Goal: Task Accomplishment & Management: Complete application form

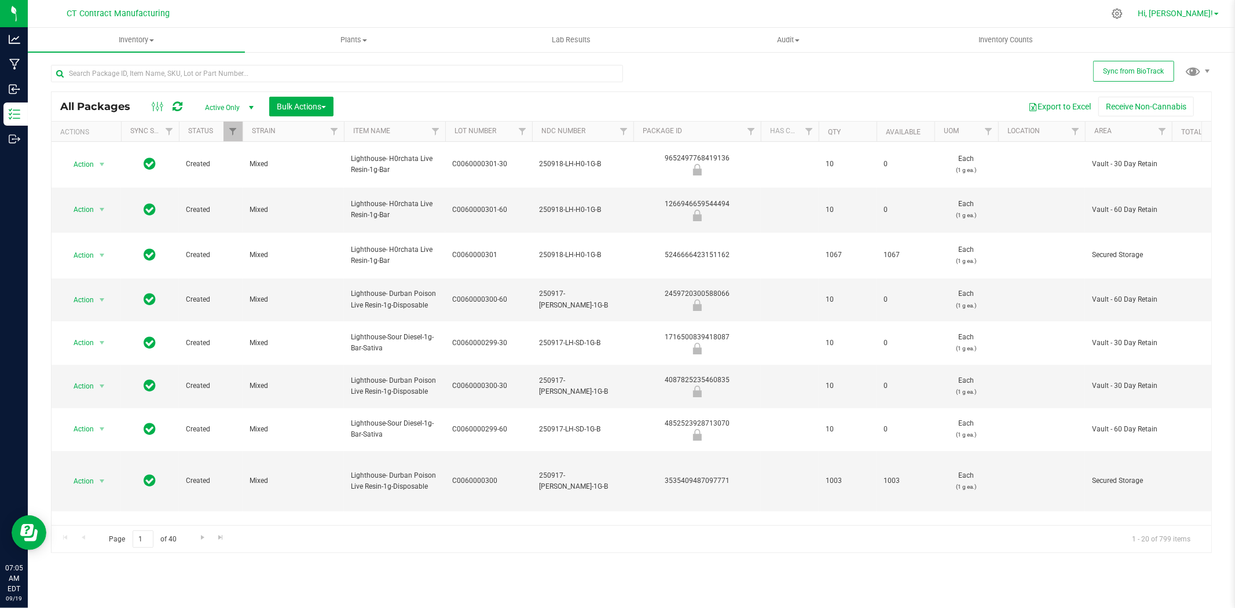
click at [1207, 16] on span "Hi, [PERSON_NAME]!" at bounding box center [1175, 13] width 75 height 9
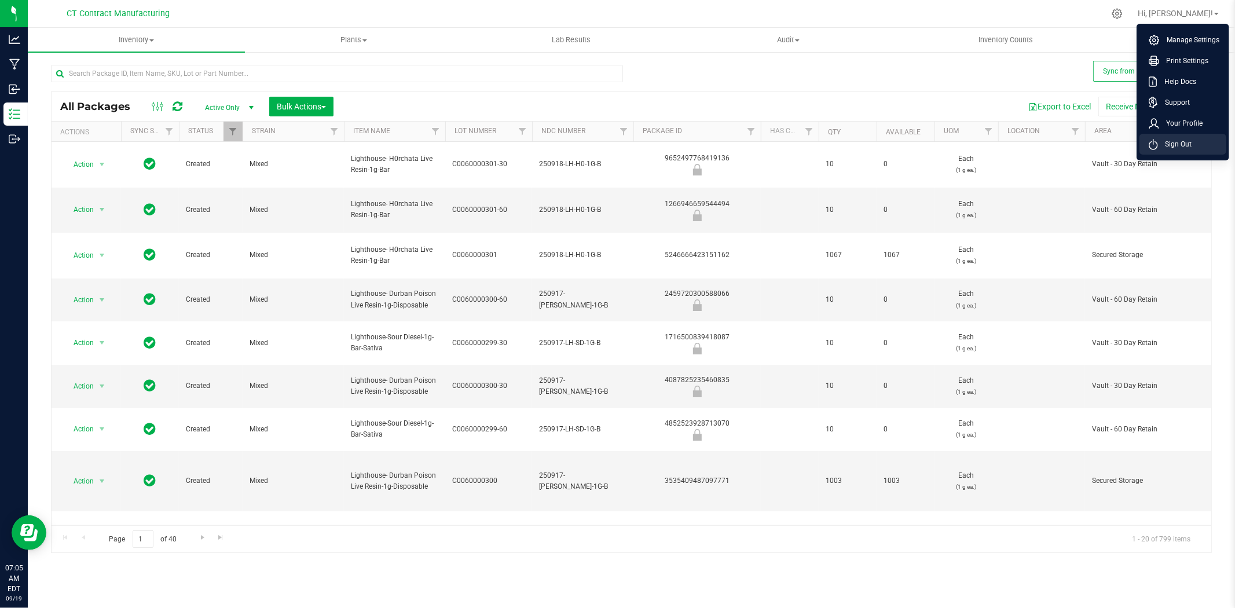
click at [1183, 140] on span "Sign Out" at bounding box center [1175, 144] width 34 height 12
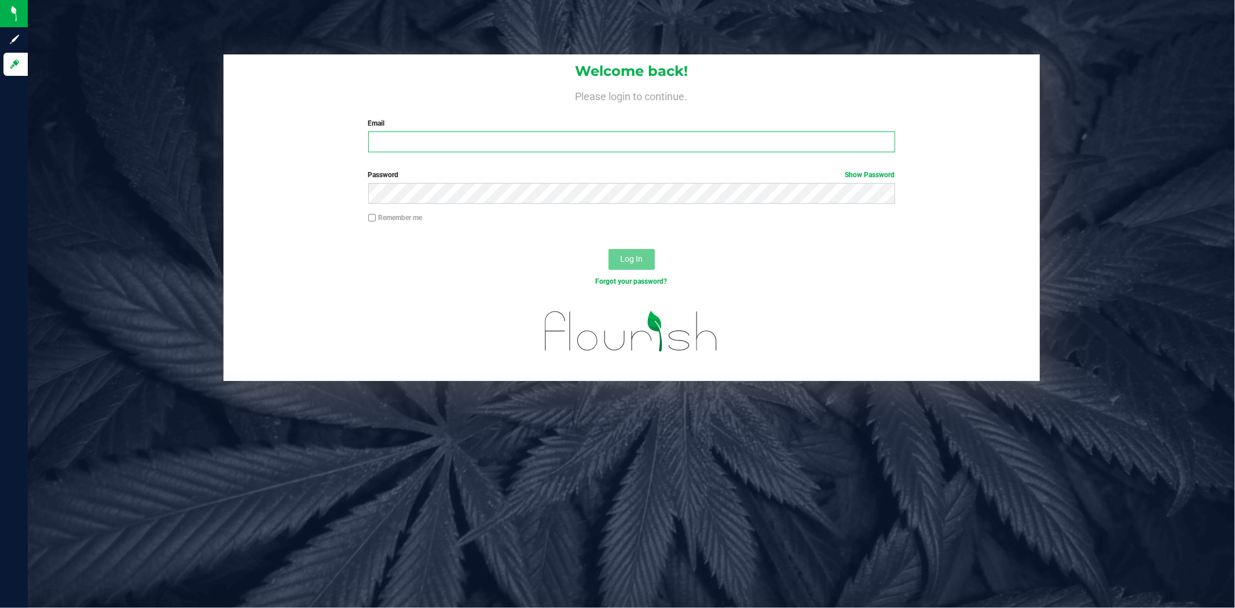
type input "a.bendzans@conncm.com"
click at [471, 277] on div "Forgot your password?" at bounding box center [632, 281] width 544 height 10
click at [625, 250] on button "Log In" at bounding box center [631, 259] width 46 height 21
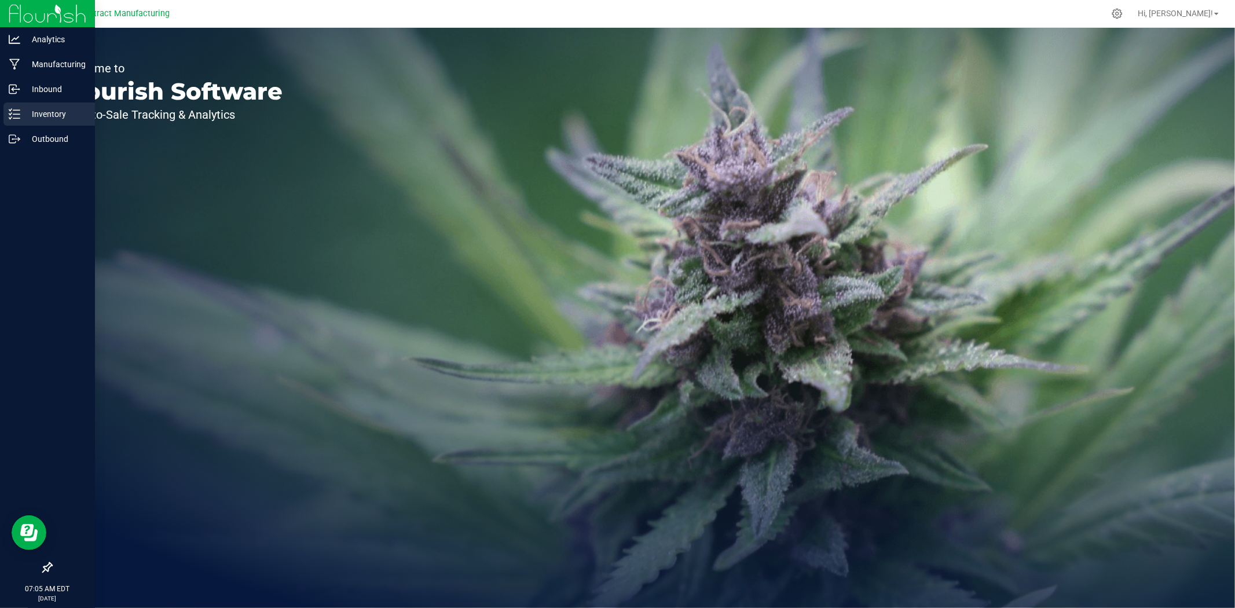
click at [18, 116] on icon at bounding box center [15, 114] width 12 height 12
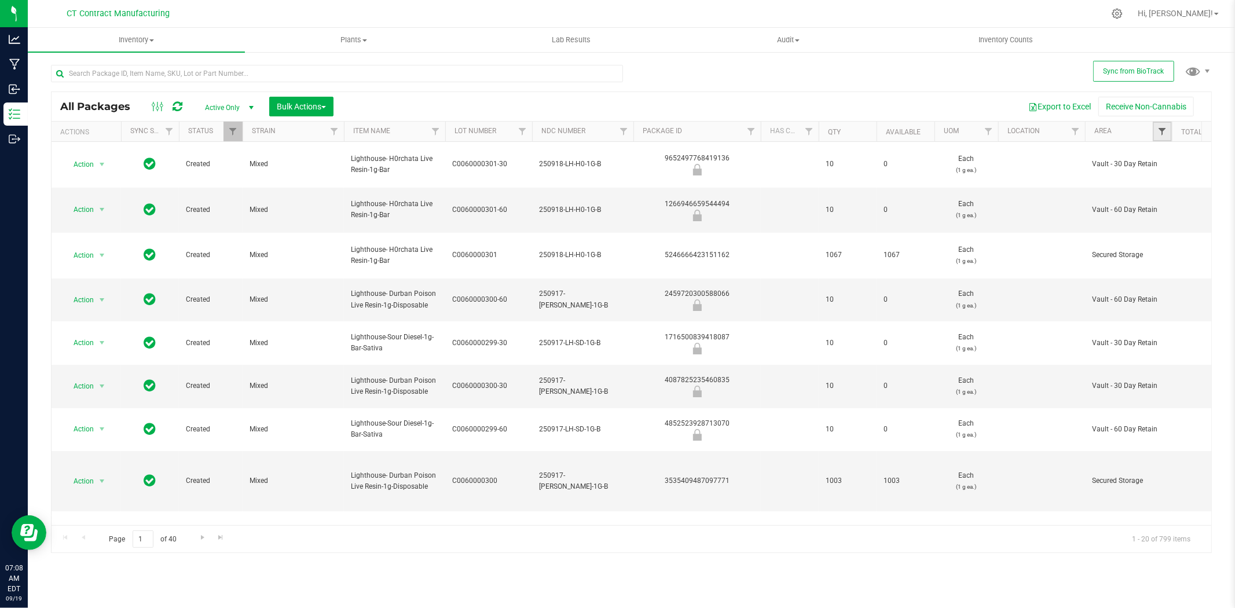
click at [1161, 129] on span "Filter" at bounding box center [1161, 131] width 9 height 9
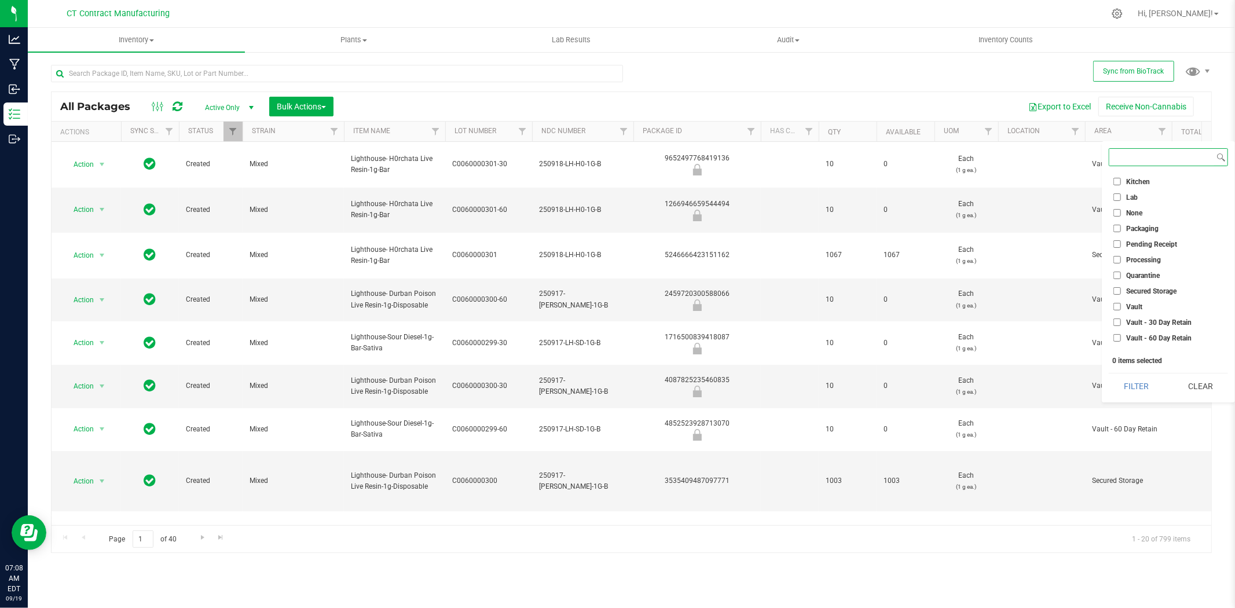
scroll to position [88, 0]
click at [1136, 279] on span "Vault" at bounding box center [1134, 280] width 16 height 7
click at [1121, 279] on input "Vault" at bounding box center [1117, 281] width 8 height 8
checkbox input "true"
click at [1134, 325] on span "Vault - Sellable" at bounding box center [1149, 327] width 46 height 7
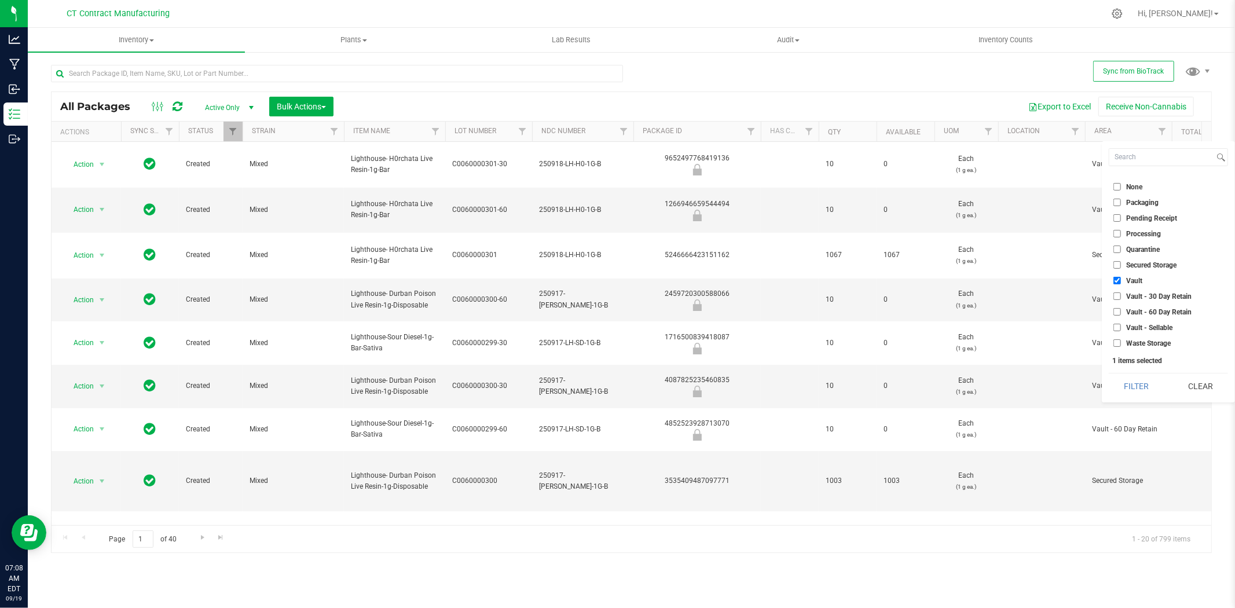
click at [1121, 325] on input "Vault - Sellable" at bounding box center [1117, 328] width 8 height 8
checkbox input "true"
click at [1146, 262] on span "Secured Storage" at bounding box center [1151, 265] width 50 height 7
click at [1121, 262] on input "Secured Storage" at bounding box center [1117, 265] width 8 height 8
checkbox input "true"
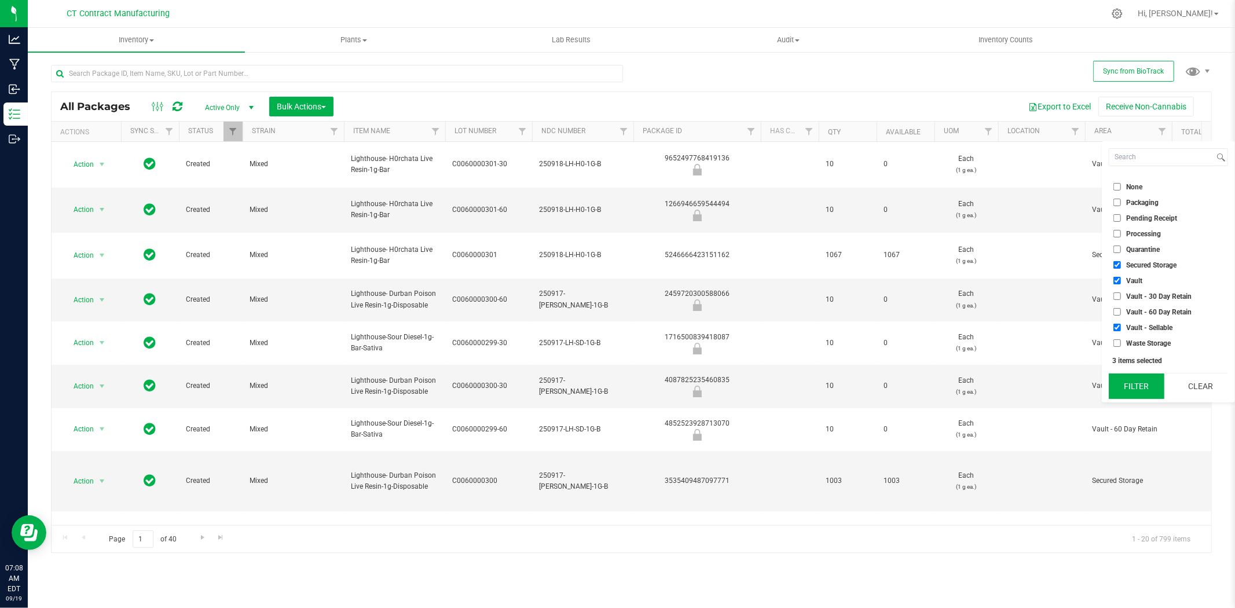
click at [1138, 385] on button "Filter" at bounding box center [1137, 385] width 56 height 25
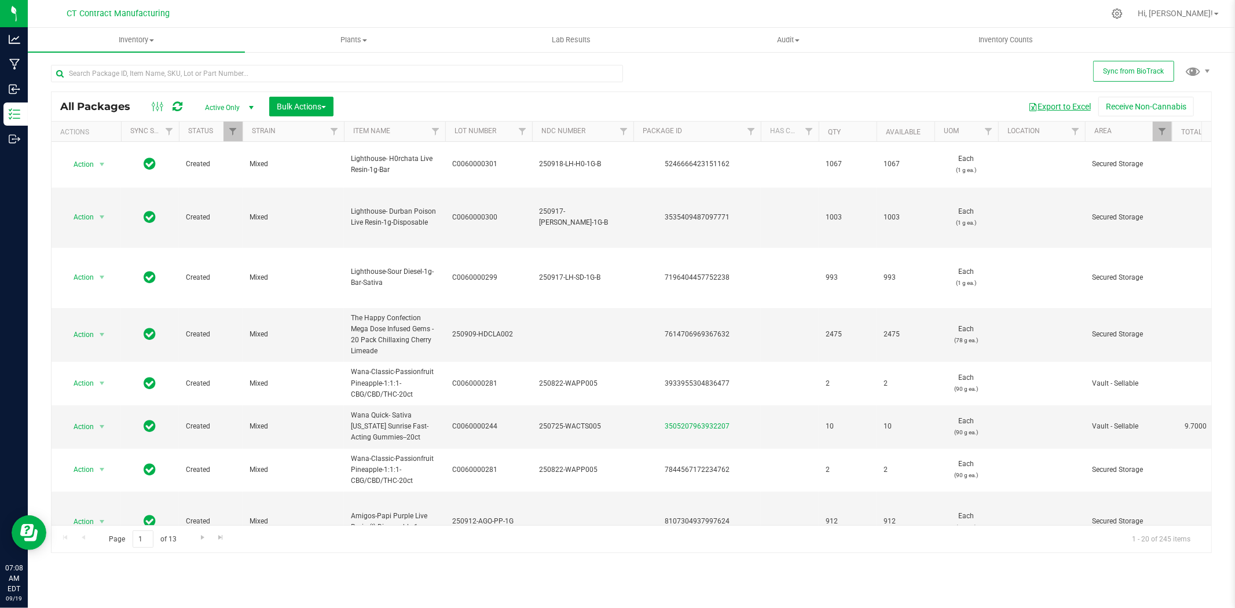
click at [1065, 107] on button "Export to Excel" at bounding box center [1060, 107] width 78 height 20
click at [463, 8] on div at bounding box center [655, 13] width 897 height 23
click at [191, 75] on input "text" at bounding box center [337, 73] width 572 height 17
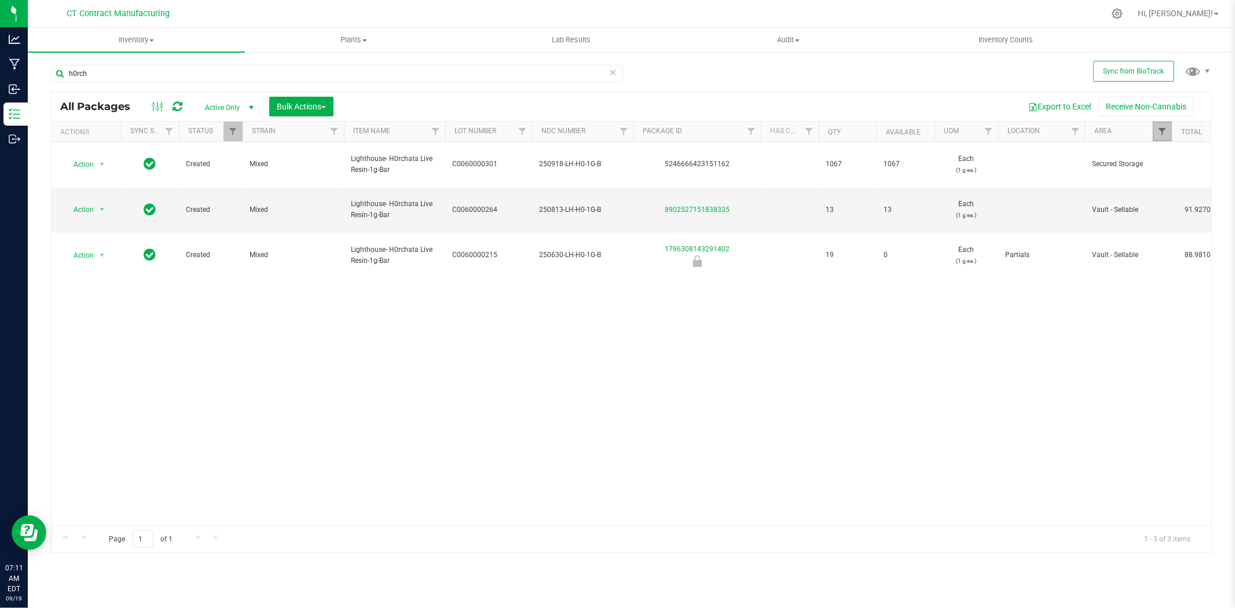
click at [1159, 133] on span "Filter" at bounding box center [1161, 131] width 9 height 9
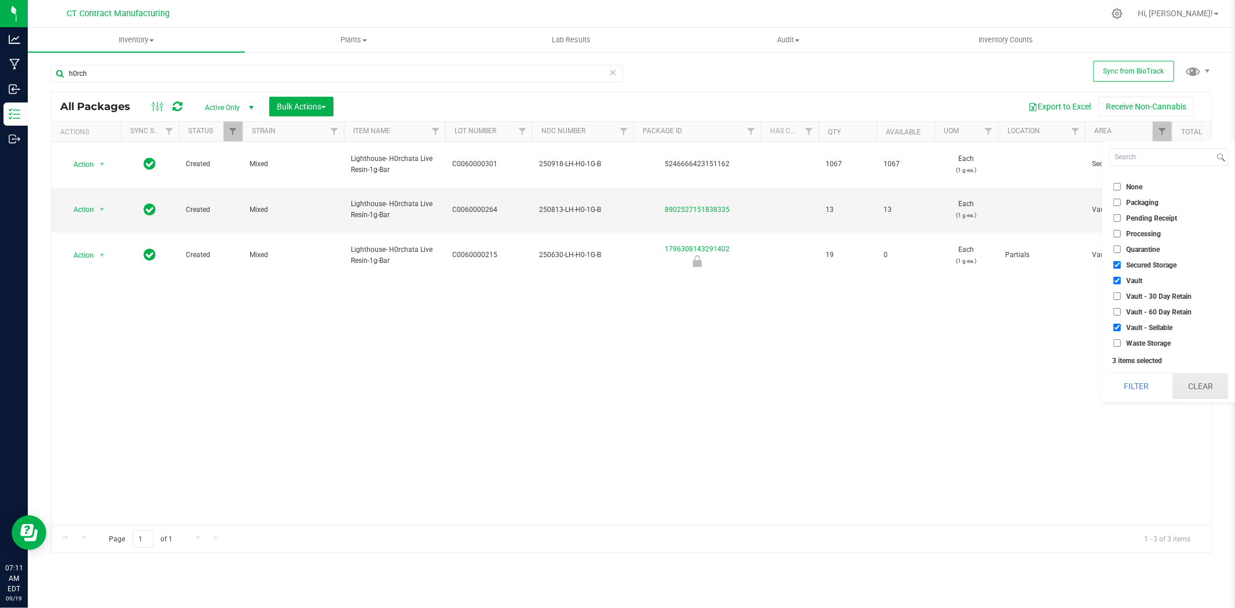
click at [1208, 386] on button "Clear" at bounding box center [1200, 385] width 56 height 25
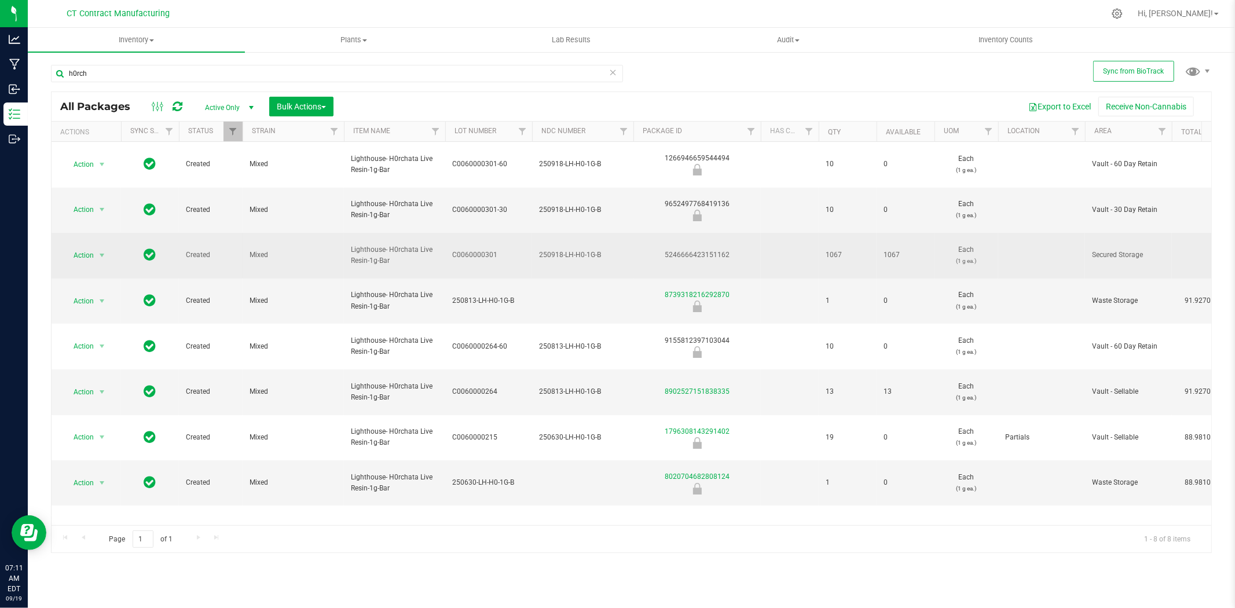
click at [575, 255] on span "250918-LH-H0-1G-B" at bounding box center [582, 255] width 87 height 11
click at [575, 255] on input "250918-LH-H0-1G-B" at bounding box center [579, 255] width 97 height 18
click at [712, 258] on div "5246666423151162" at bounding box center [697, 255] width 131 height 11
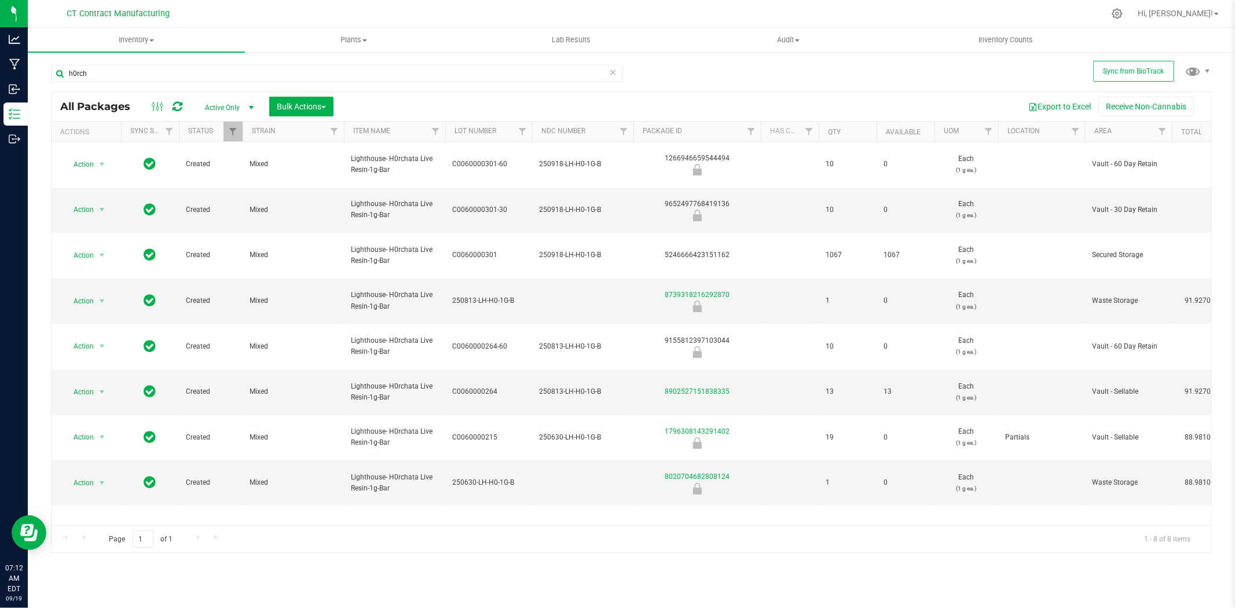
click at [515, 13] on div at bounding box center [655, 13] width 897 height 23
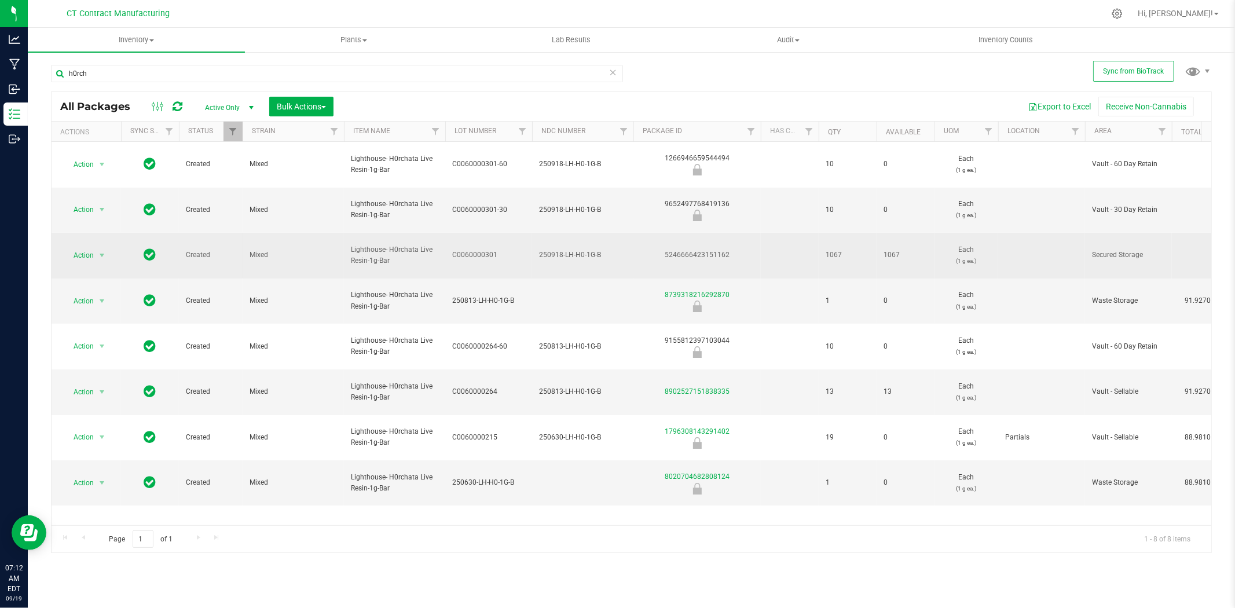
click at [391, 253] on span "Lighthouse- H0rchata Live Resin-1g-Bar" at bounding box center [394, 255] width 87 height 22
copy tr "Lighthouse- H0rchata Live Resin-1g-Bar"
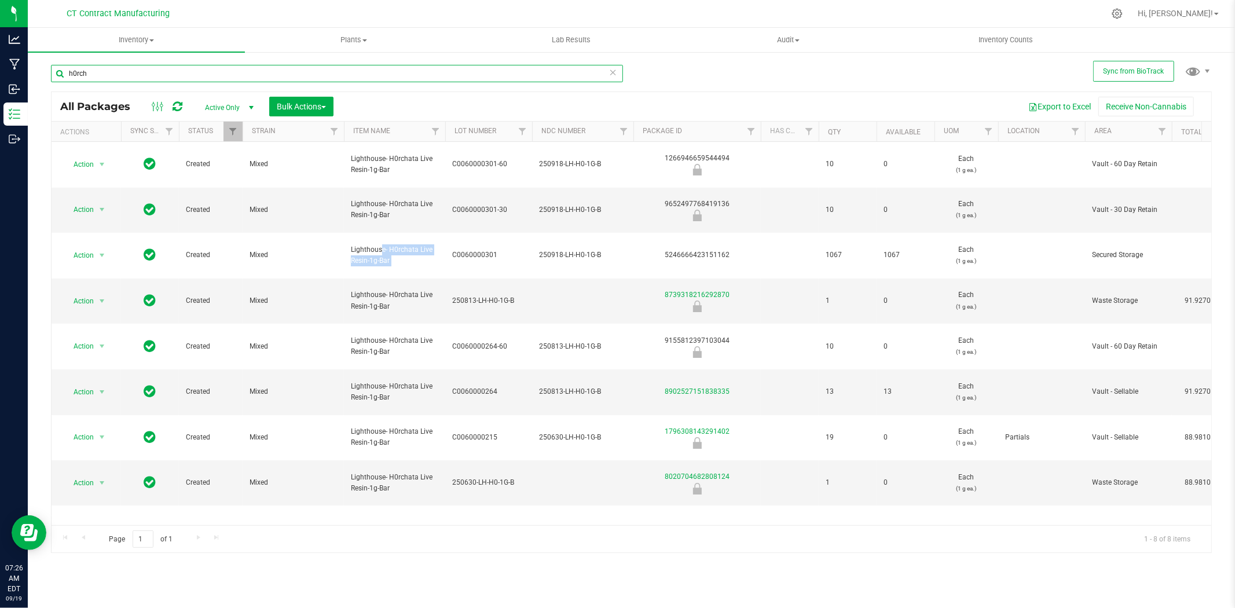
click at [201, 72] on input "h0rch" at bounding box center [337, 73] width 572 height 17
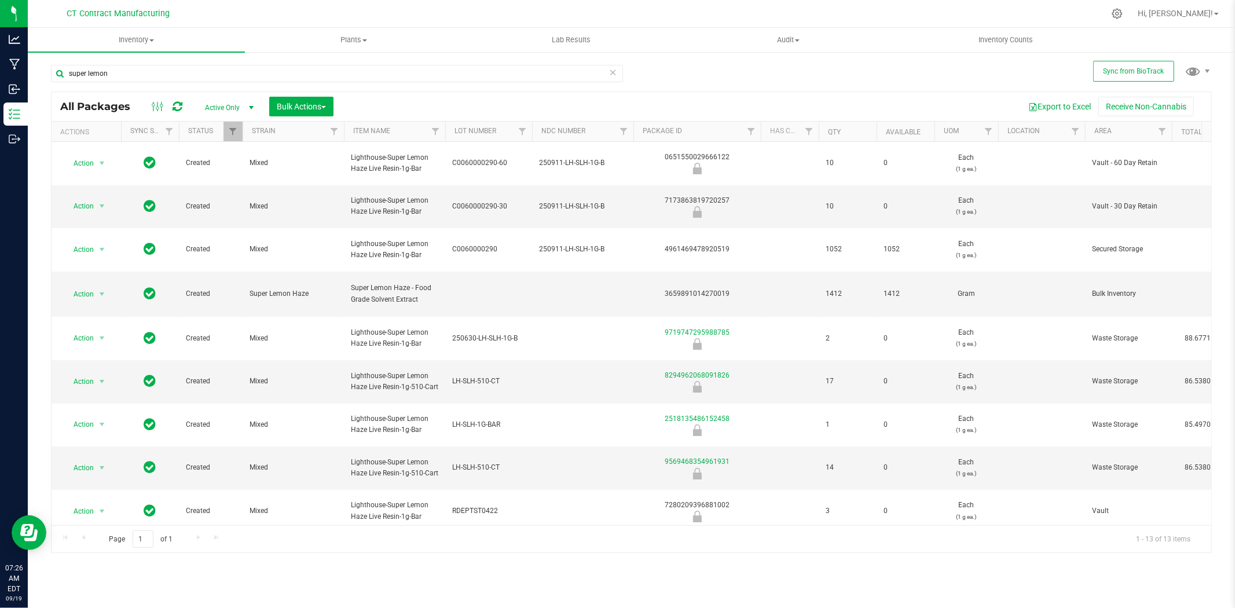
click at [563, 1] on nav "CT Contract Manufacturing Hi, Andy!" at bounding box center [631, 14] width 1207 height 28
click at [184, 77] on input "super lemon" at bounding box center [337, 73] width 572 height 17
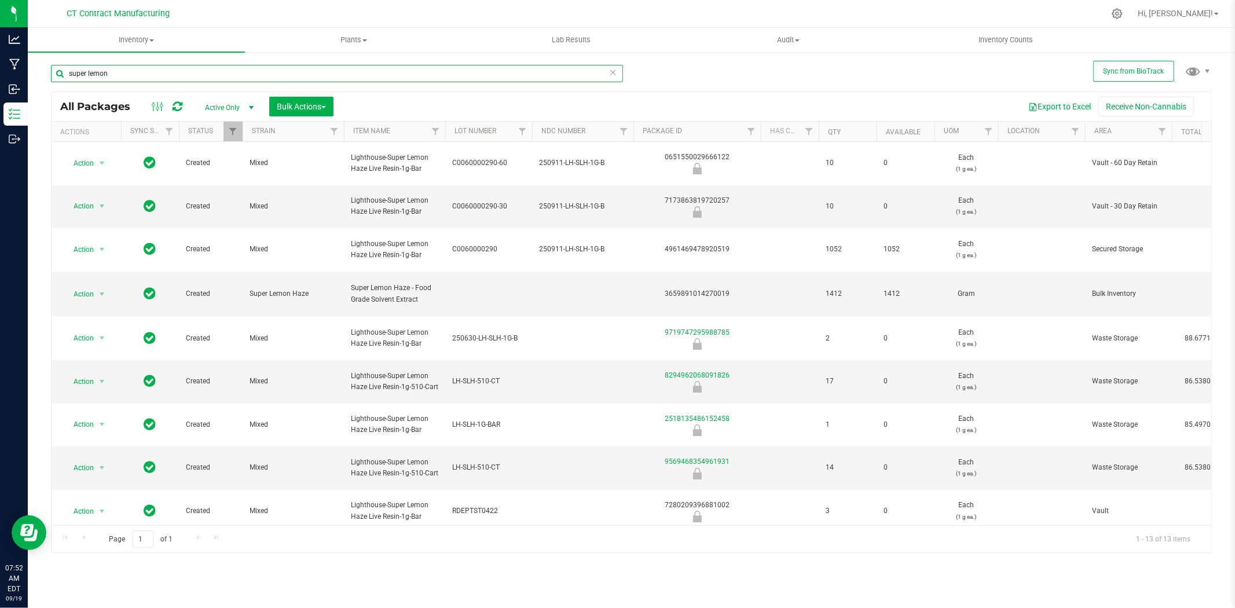
click at [184, 77] on input "super lemon" at bounding box center [337, 73] width 572 height 17
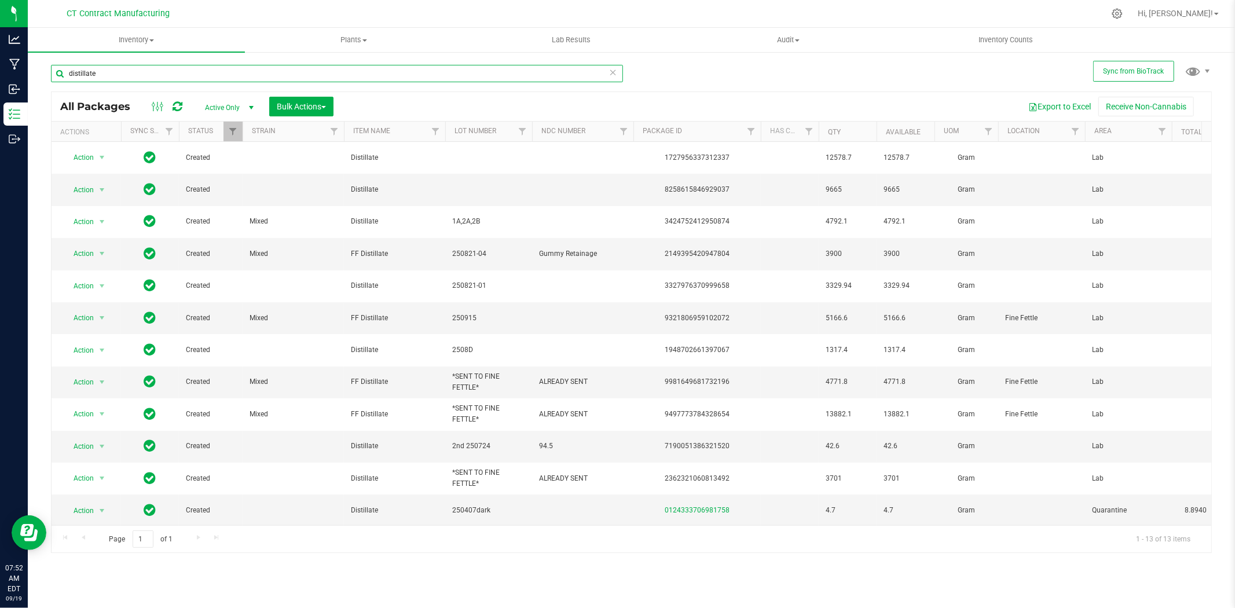
type input "distillate"
click at [265, 4] on div at bounding box center [655, 13] width 897 height 23
click at [153, 74] on input "distillate" at bounding box center [337, 73] width 572 height 17
click at [288, 7] on div at bounding box center [655, 13] width 897 height 23
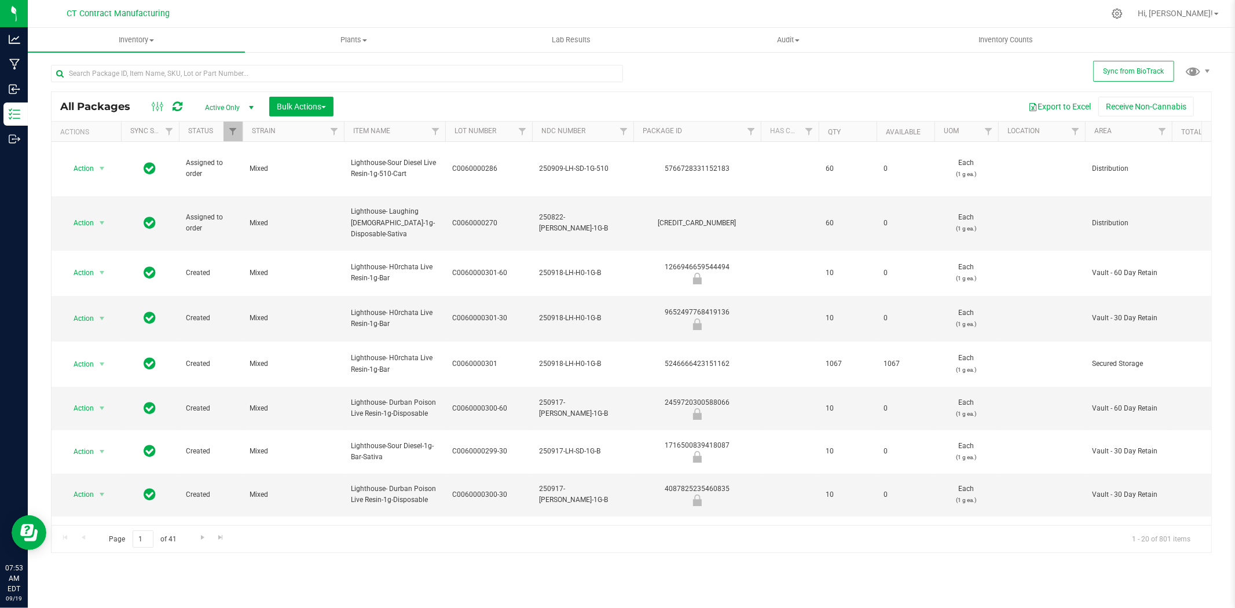
click at [291, 6] on div at bounding box center [655, 13] width 897 height 23
click at [725, 2] on div at bounding box center [655, 13] width 897 height 23
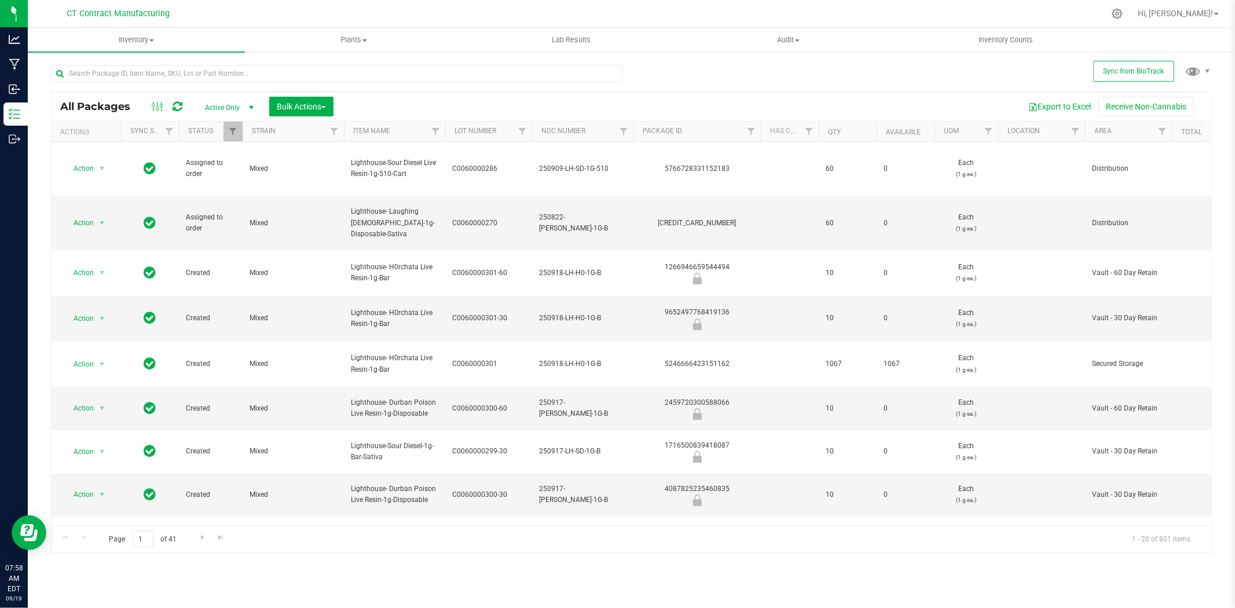
click at [725, 2] on div at bounding box center [655, 13] width 897 height 23
click at [527, 4] on div at bounding box center [655, 13] width 897 height 23
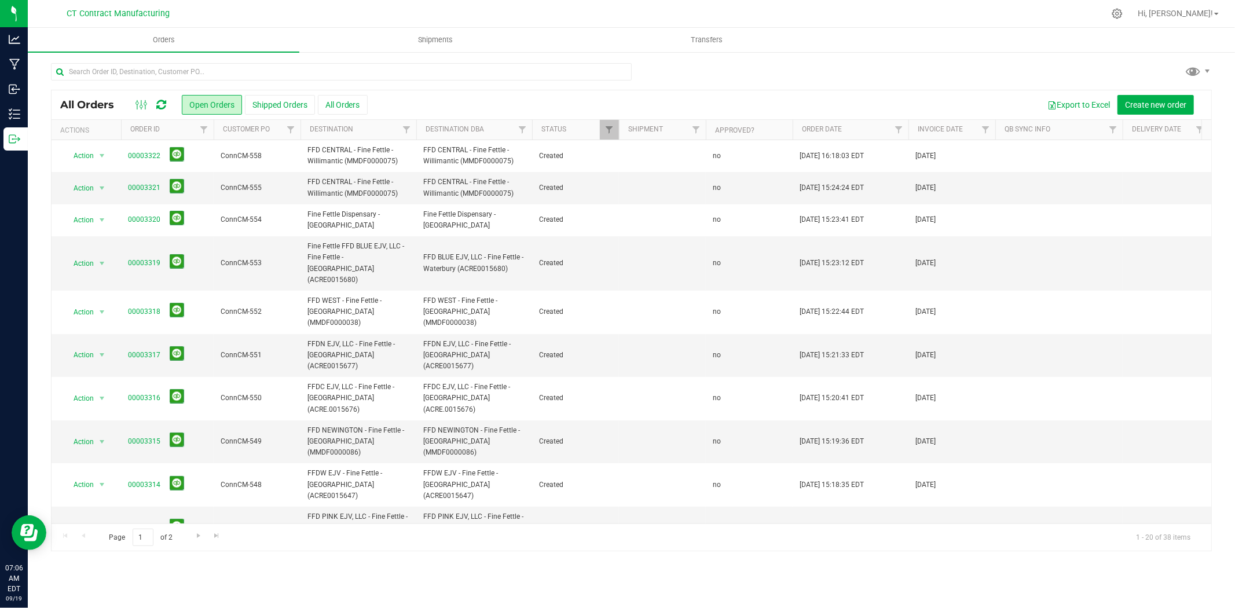
click at [570, 3] on div at bounding box center [655, 13] width 897 height 23
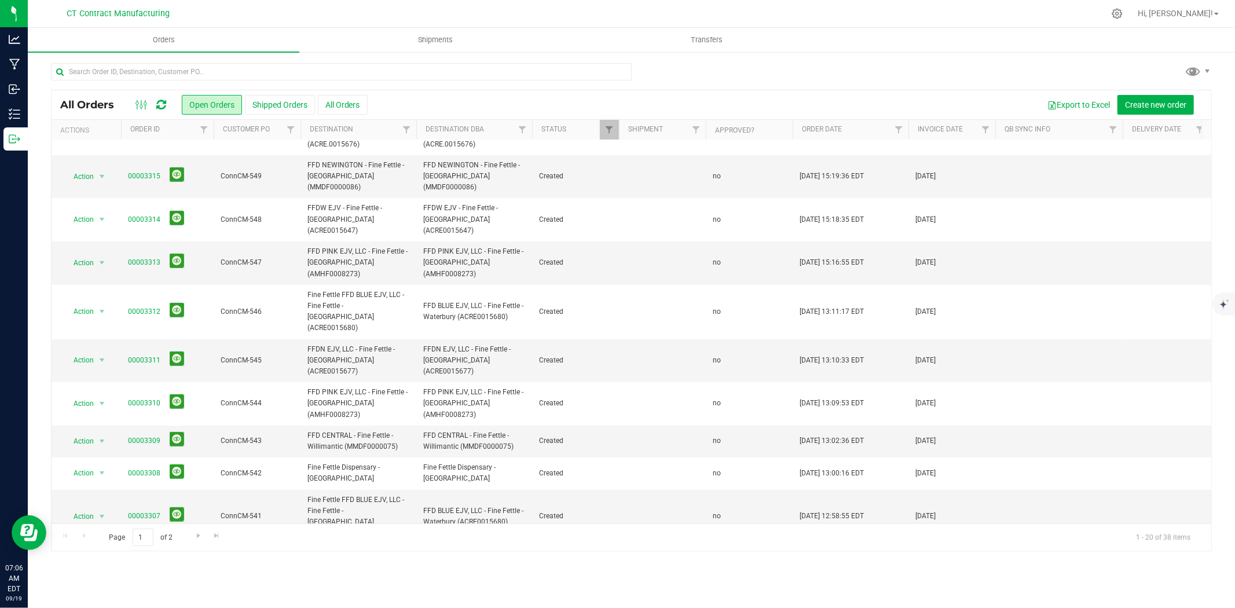
scroll to position [302, 0]
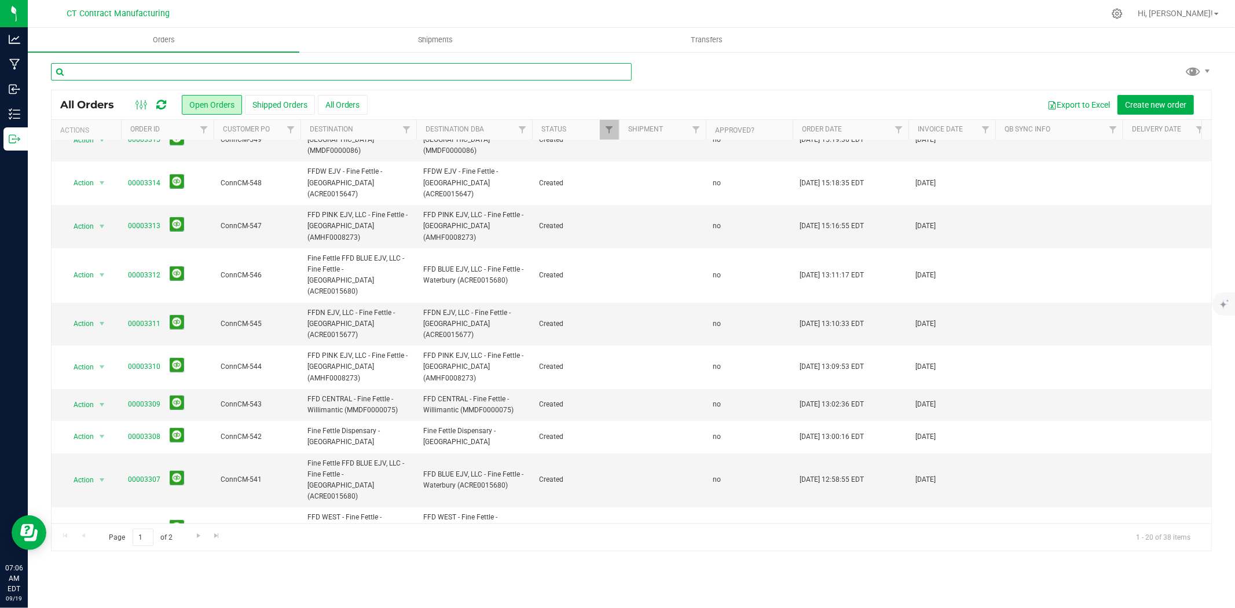
click at [223, 70] on input "text" at bounding box center [341, 71] width 581 height 17
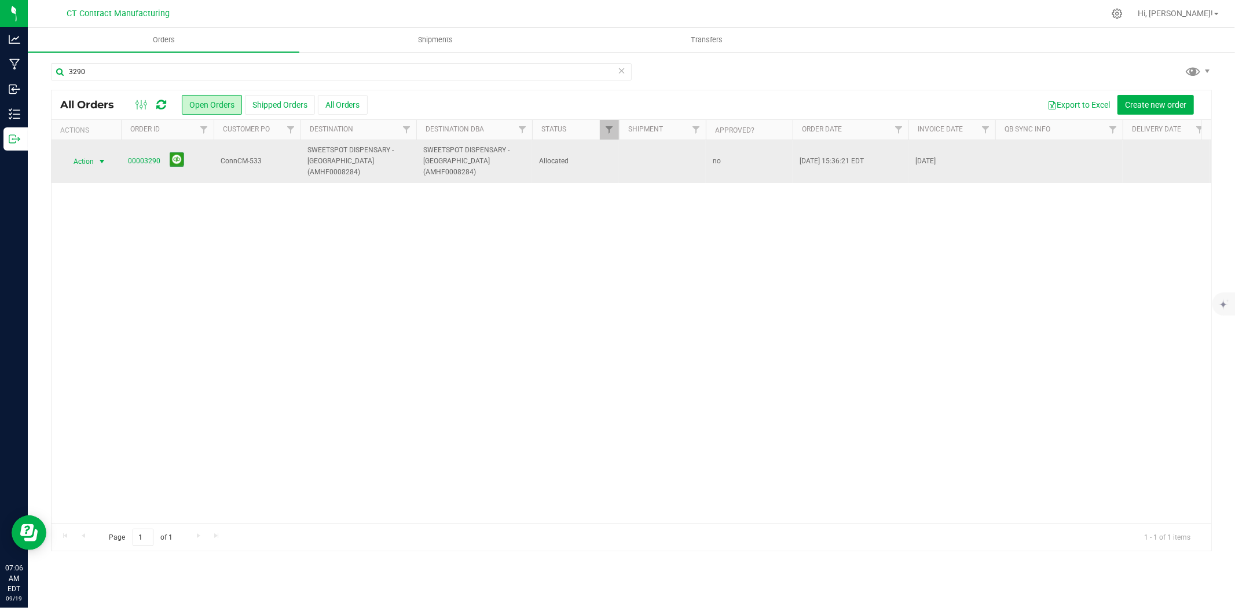
click at [103, 157] on span "select" at bounding box center [101, 161] width 9 height 9
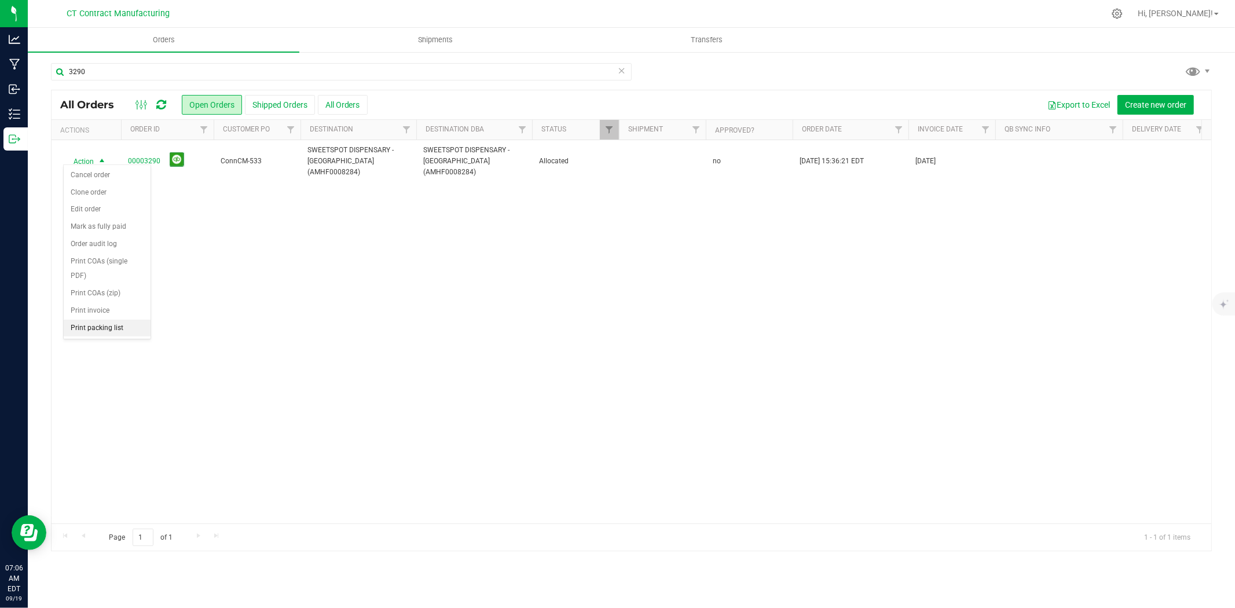
click at [99, 327] on li "Print packing list" at bounding box center [107, 328] width 87 height 17
click at [250, 68] on input "3290" at bounding box center [341, 71] width 581 height 17
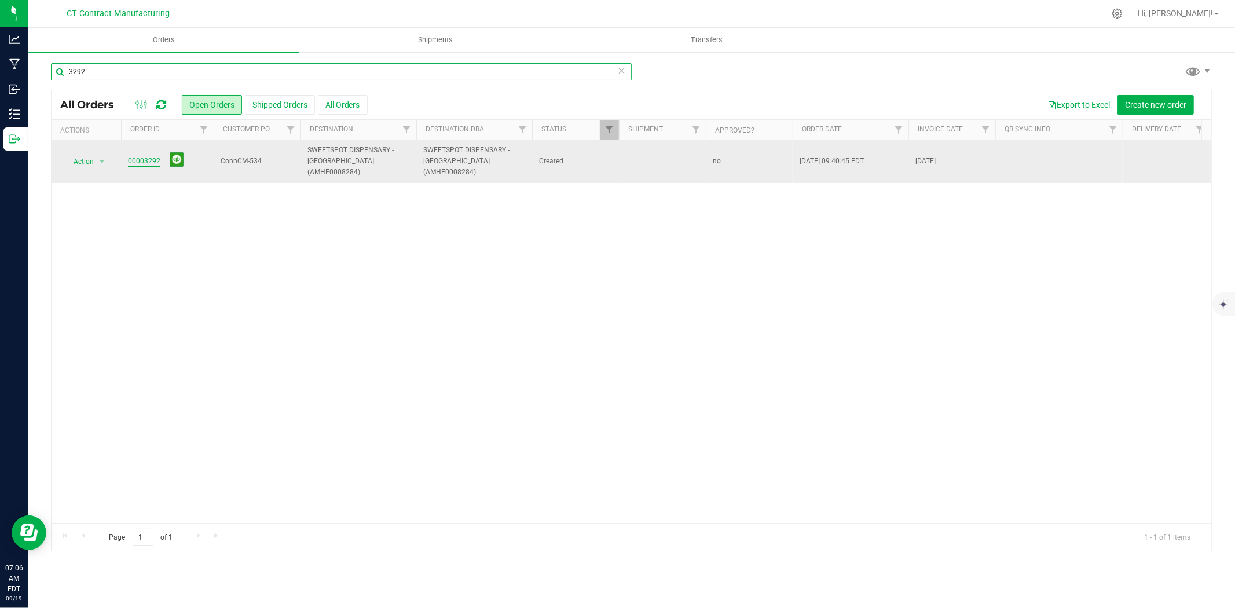
type input "3292"
click at [148, 156] on link "00003292" at bounding box center [144, 161] width 32 height 11
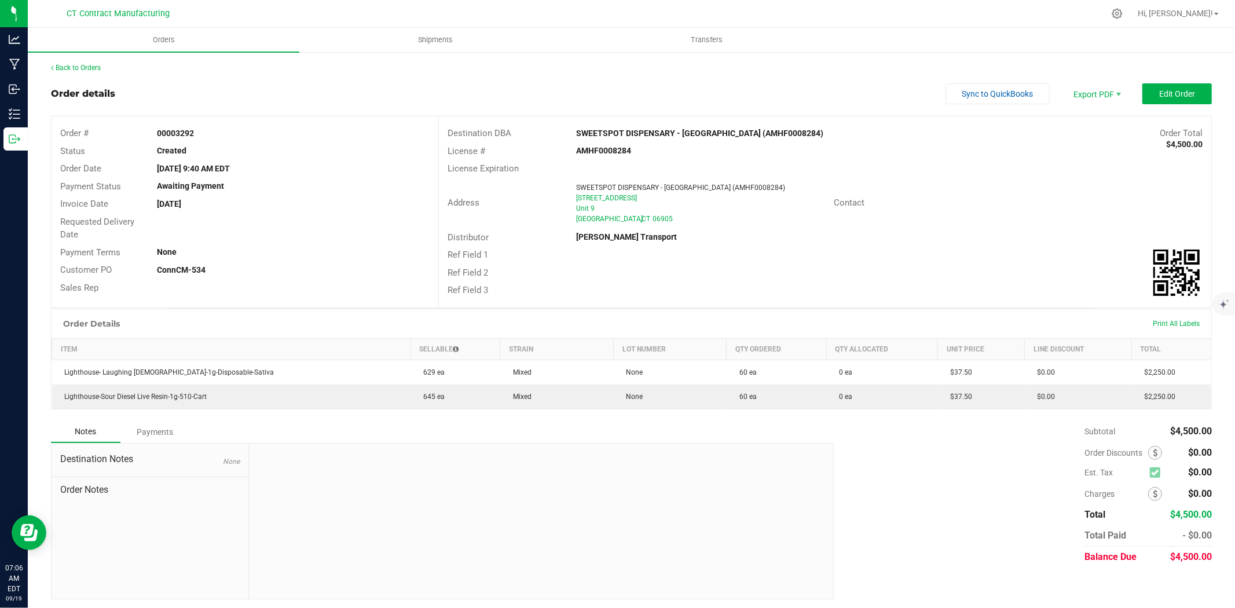
click at [1168, 82] on div "Back to Orders Order details Sync to QuickBooks Export PDF Edit Order Order # 0…" at bounding box center [631, 331] width 1161 height 537
click at [1170, 97] on span "Edit Order" at bounding box center [1177, 93] width 36 height 9
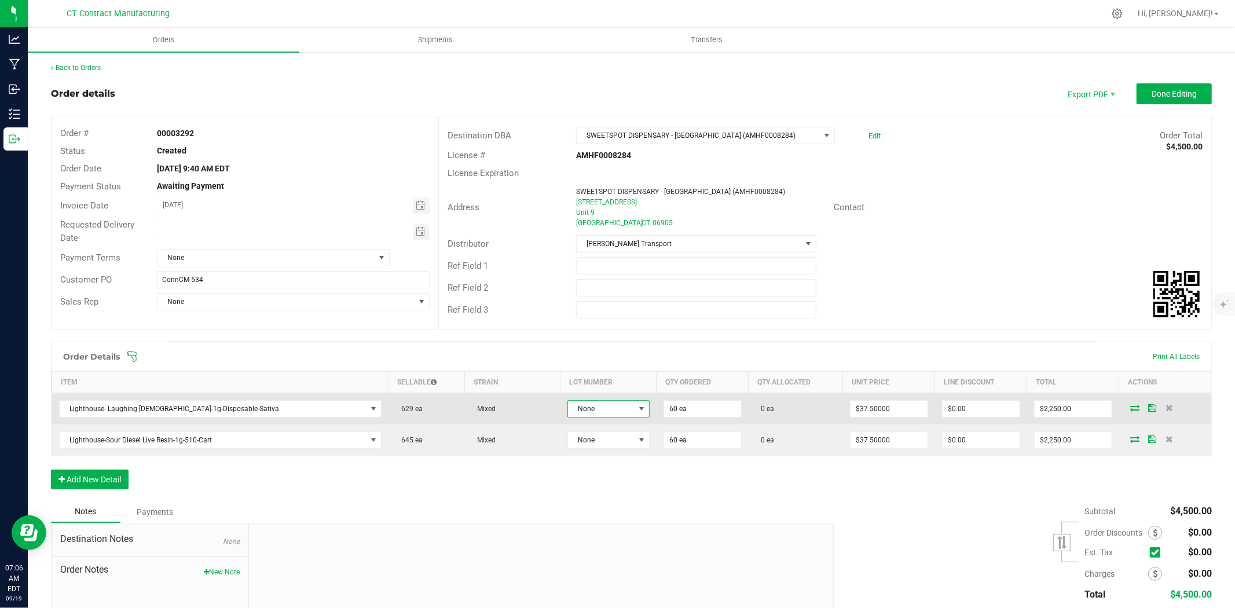
click at [568, 410] on span "None" at bounding box center [601, 409] width 67 height 16
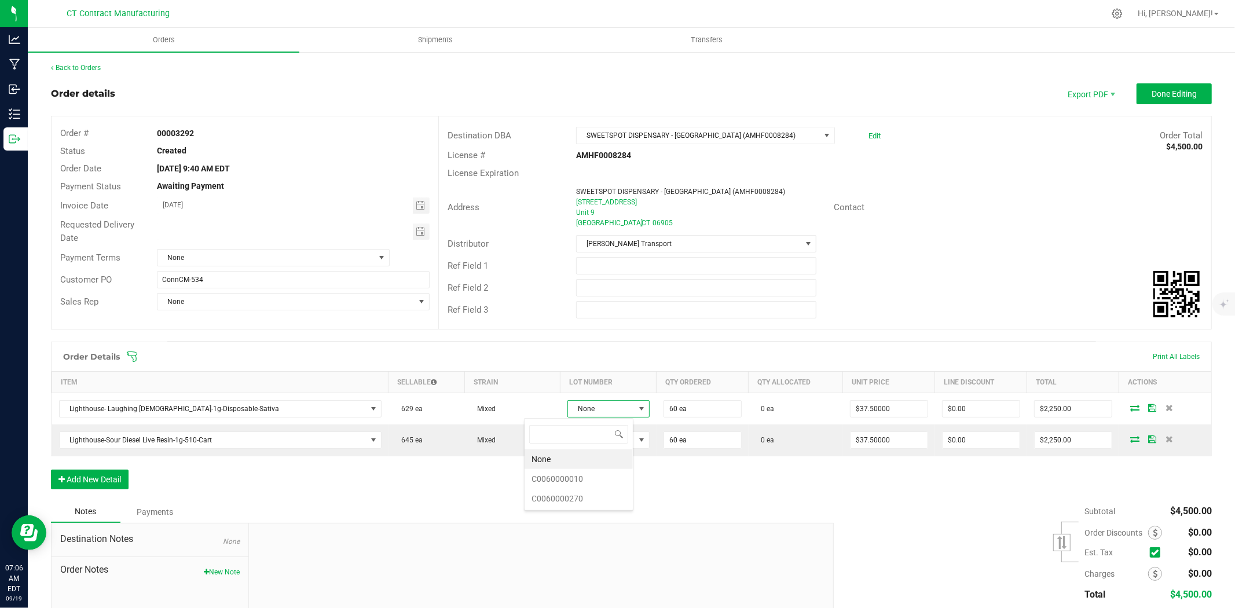
scroll to position [17, 87]
click at [588, 501] on li "C0060000270" at bounding box center [579, 499] width 108 height 20
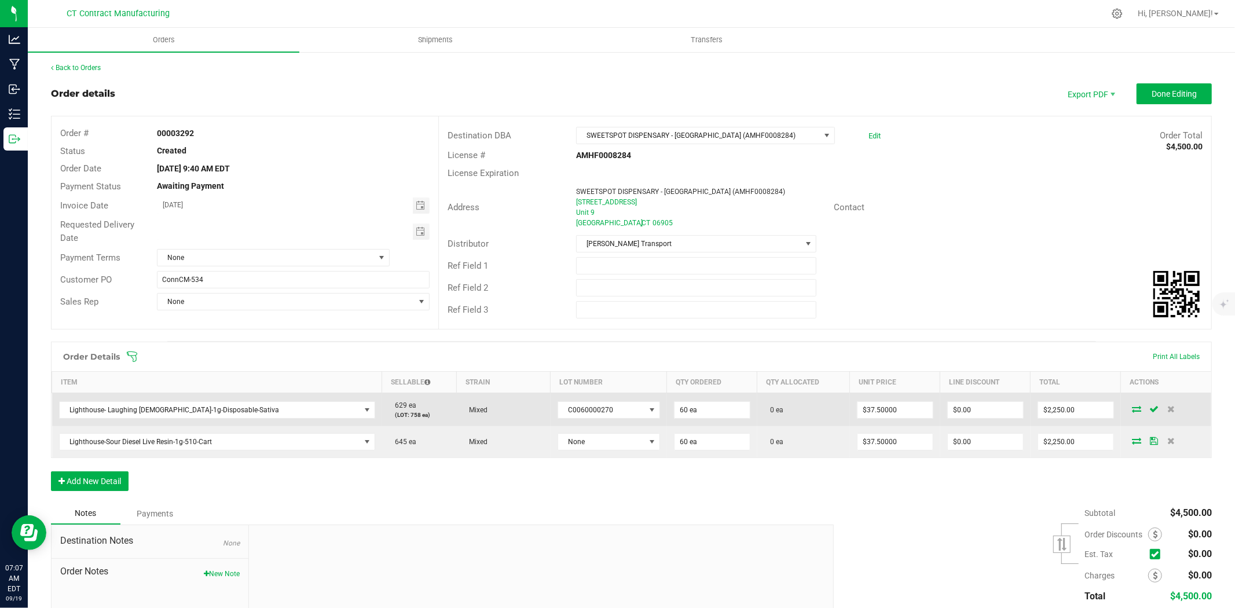
click at [1132, 408] on icon at bounding box center [1136, 408] width 9 height 7
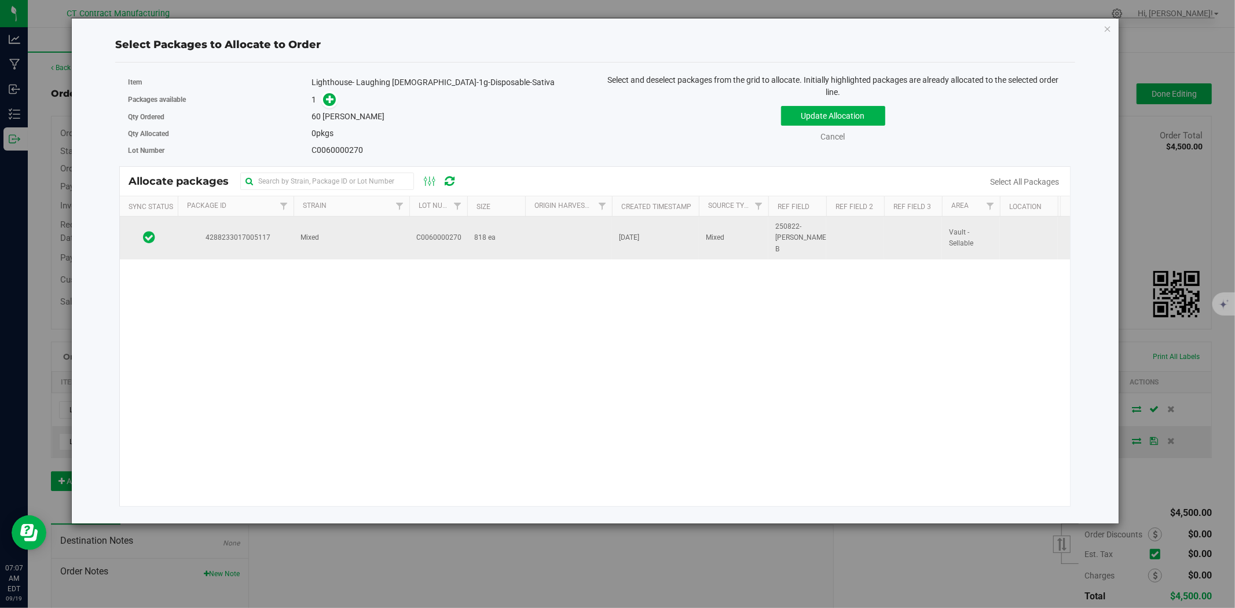
click at [259, 239] on td "4288233017005117" at bounding box center [236, 238] width 116 height 43
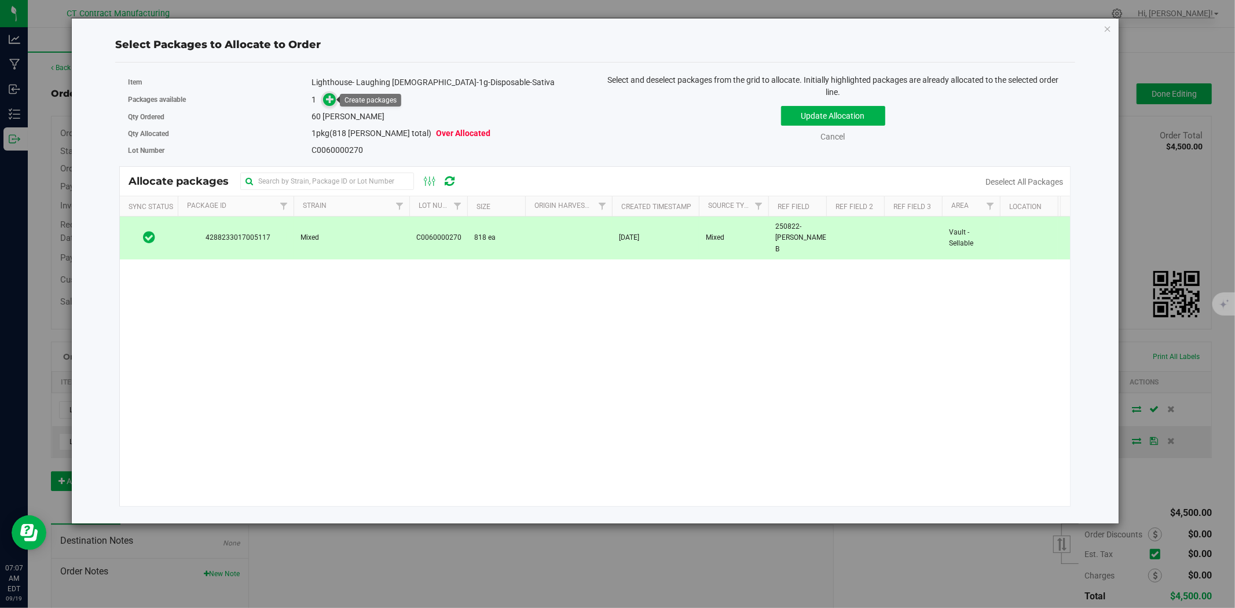
click at [332, 100] on icon at bounding box center [330, 99] width 8 height 8
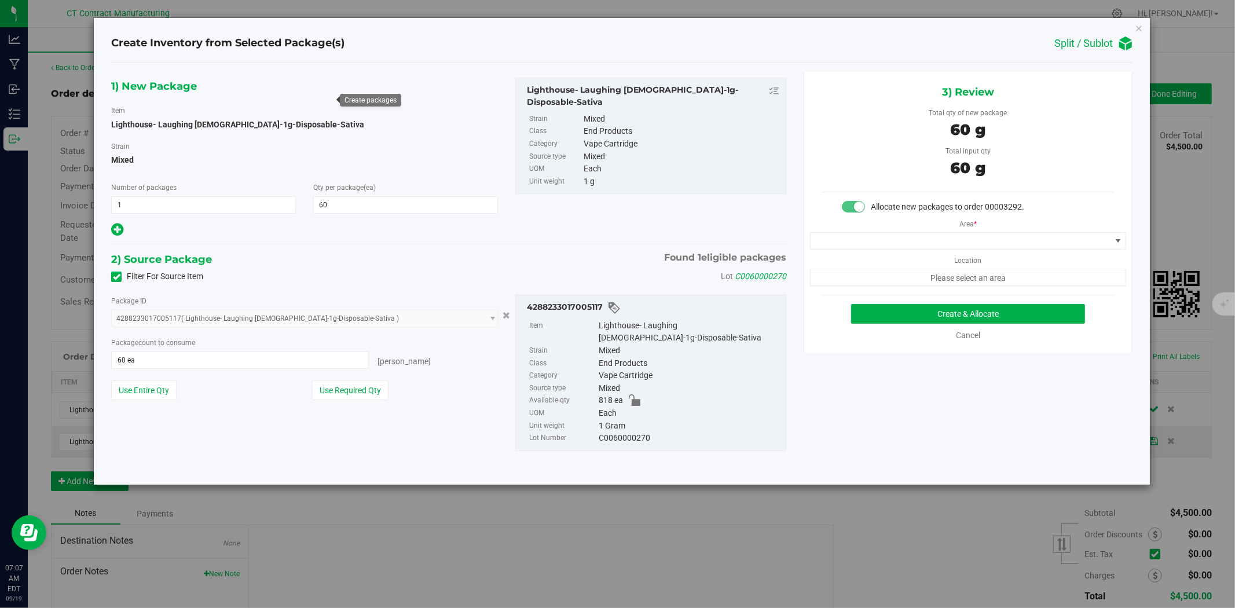
click at [853, 253] on div "Area * Location Please select an area" at bounding box center [968, 249] width 328 height 73
click at [853, 246] on span at bounding box center [961, 241] width 300 height 16
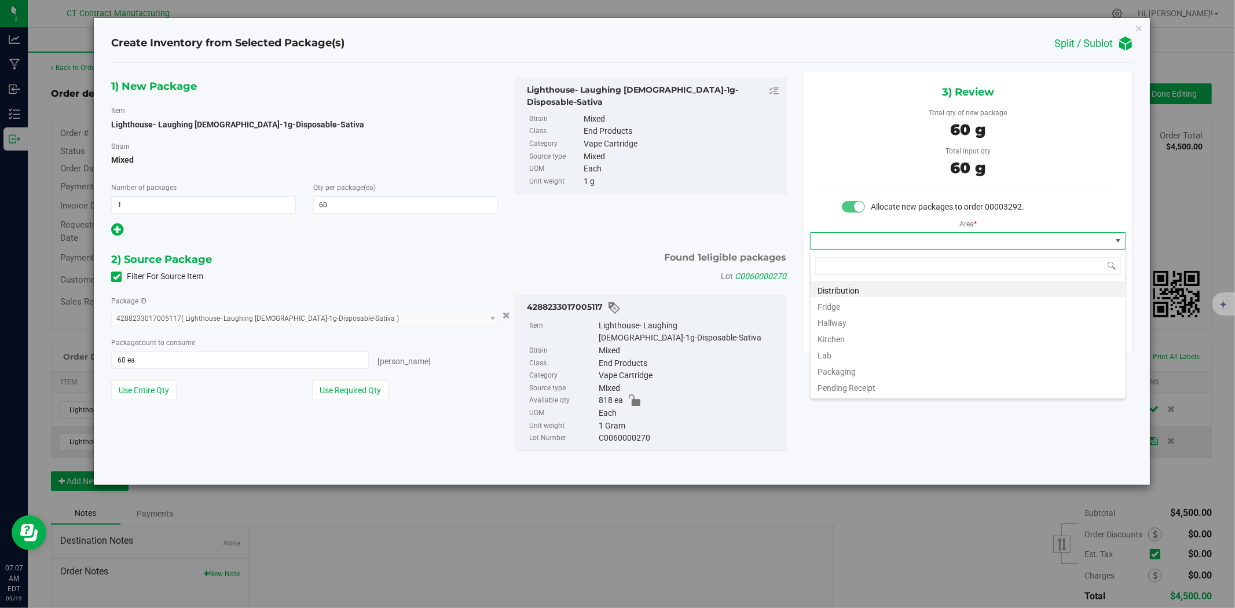
scroll to position [17, 316]
click at [855, 288] on li "Distribution" at bounding box center [968, 289] width 315 height 16
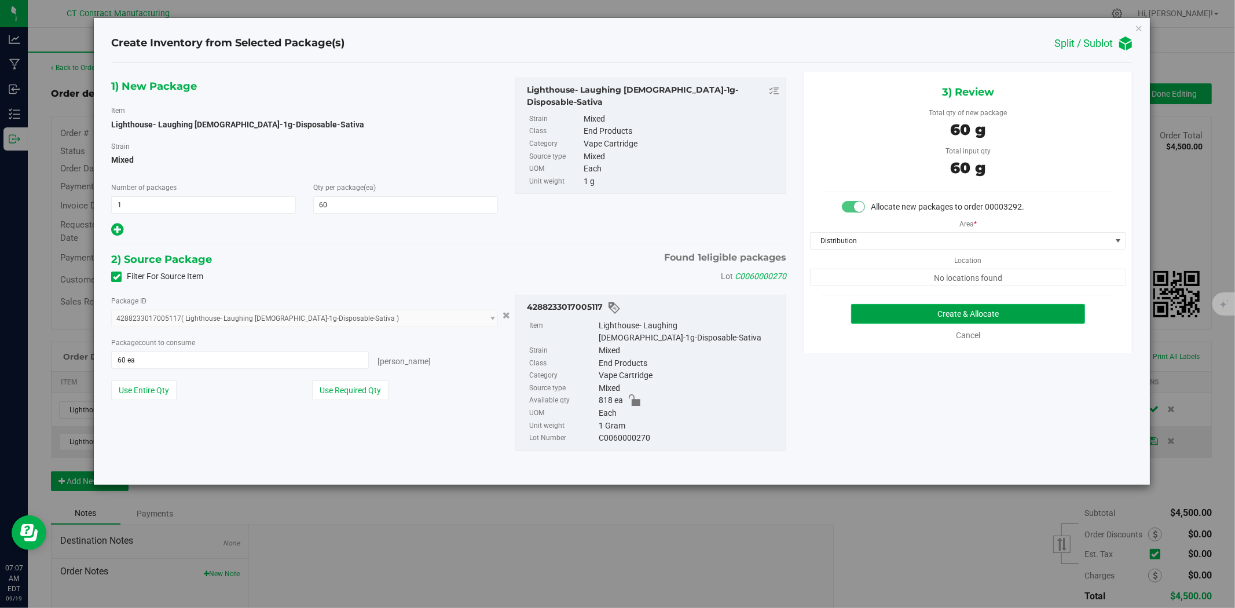
click at [951, 313] on button "Create & Allocate" at bounding box center [968, 314] width 234 height 20
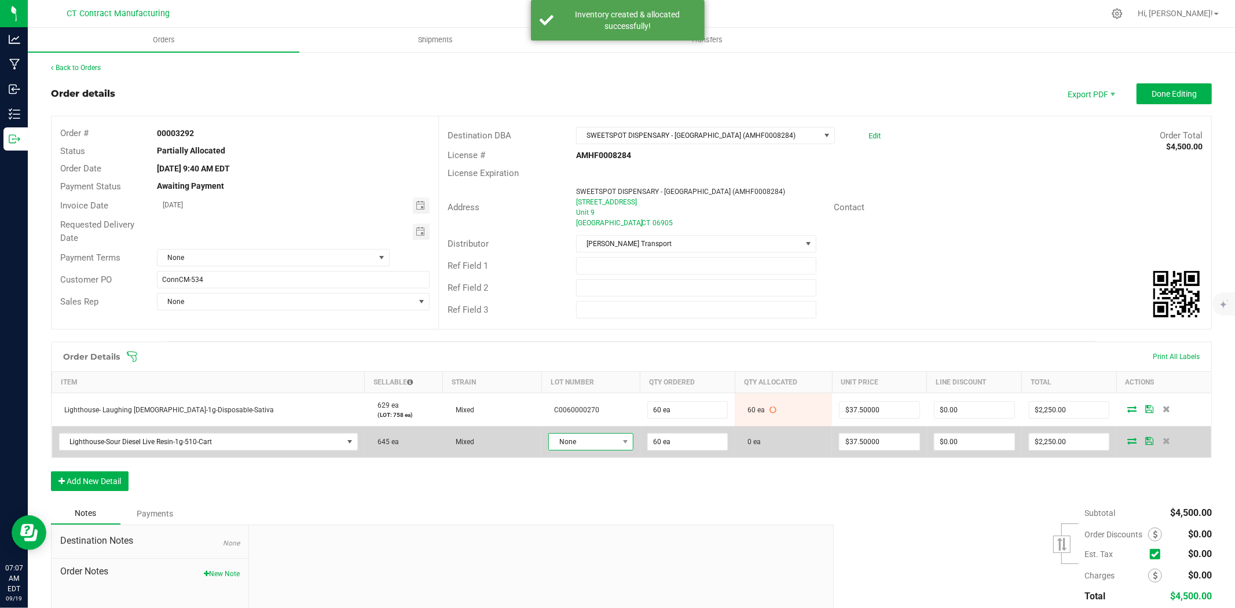
click at [559, 441] on span "None" at bounding box center [583, 442] width 69 height 16
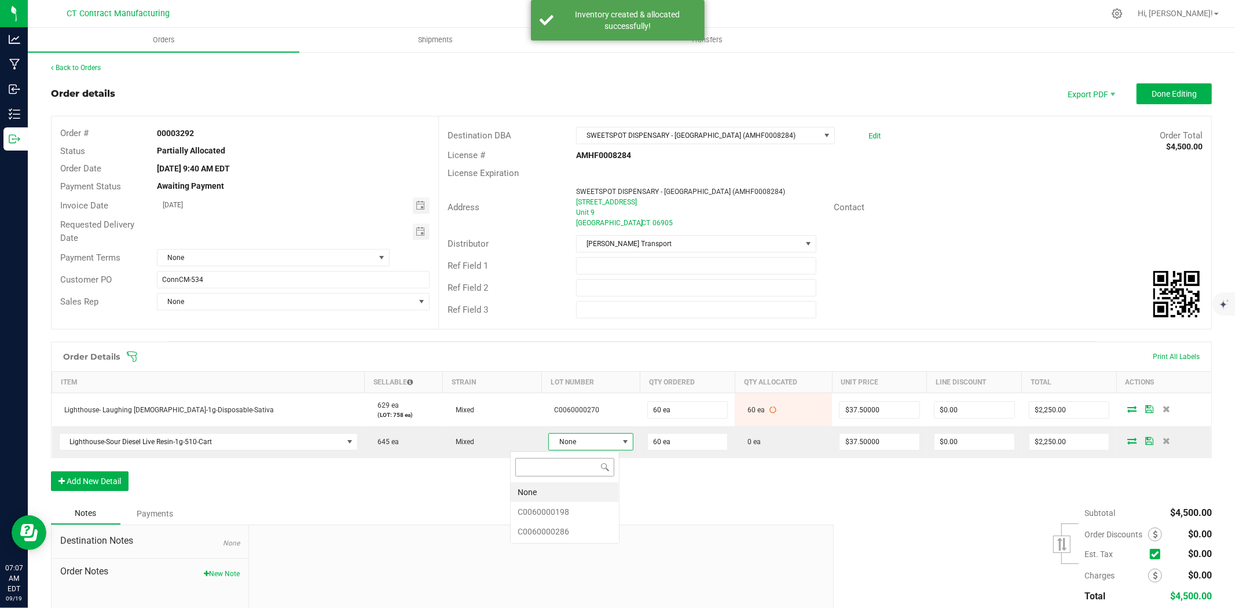
scroll to position [17, 89]
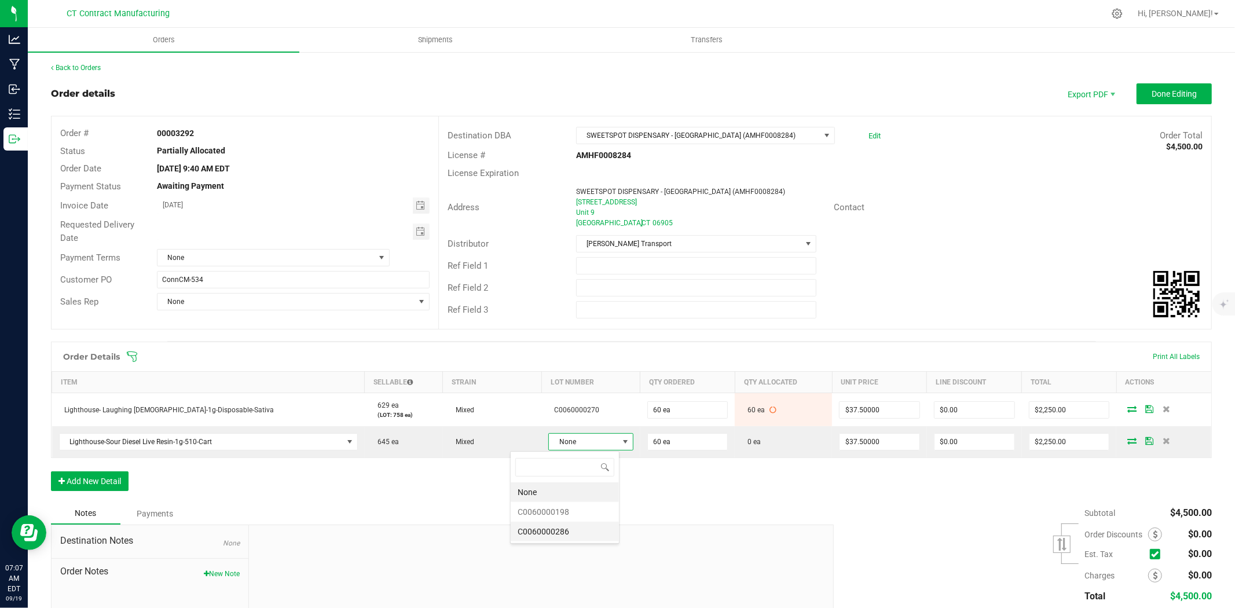
click at [574, 528] on li "C0060000286" at bounding box center [565, 532] width 108 height 20
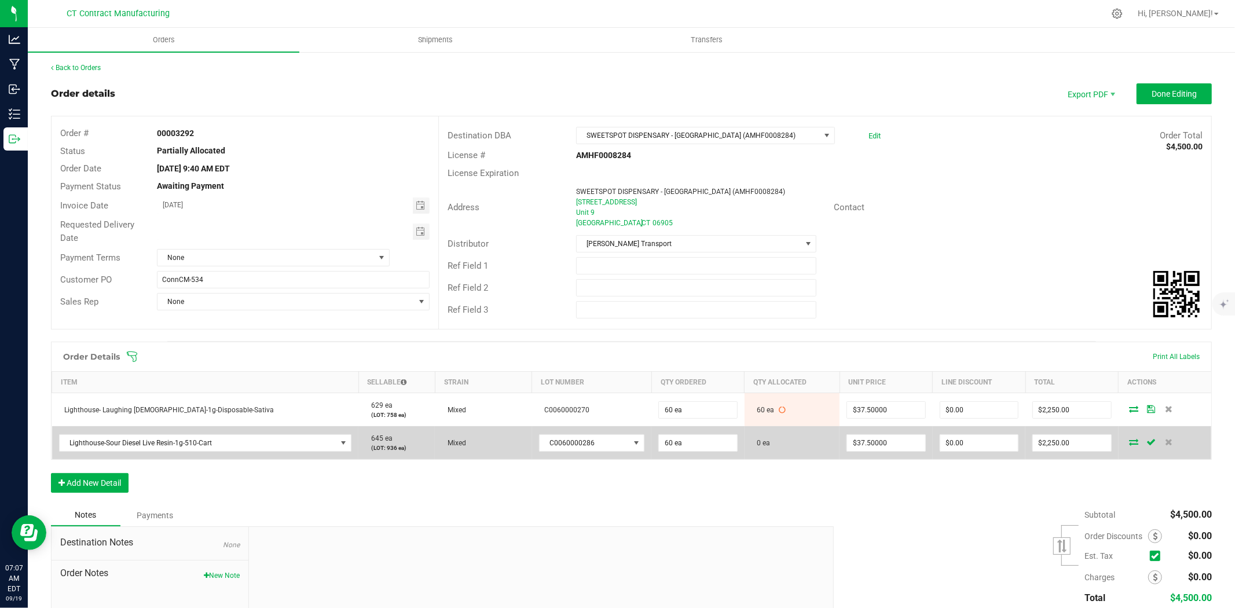
click at [1130, 443] on icon at bounding box center [1134, 441] width 9 height 7
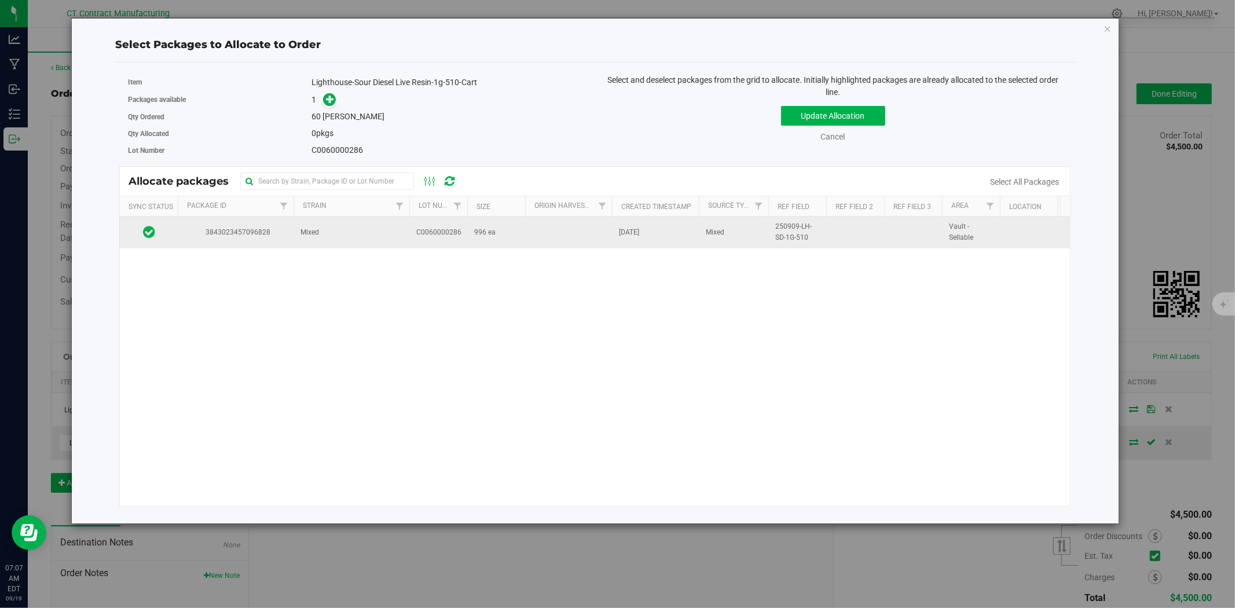
click at [424, 234] on span "C0060000286" at bounding box center [438, 232] width 45 height 11
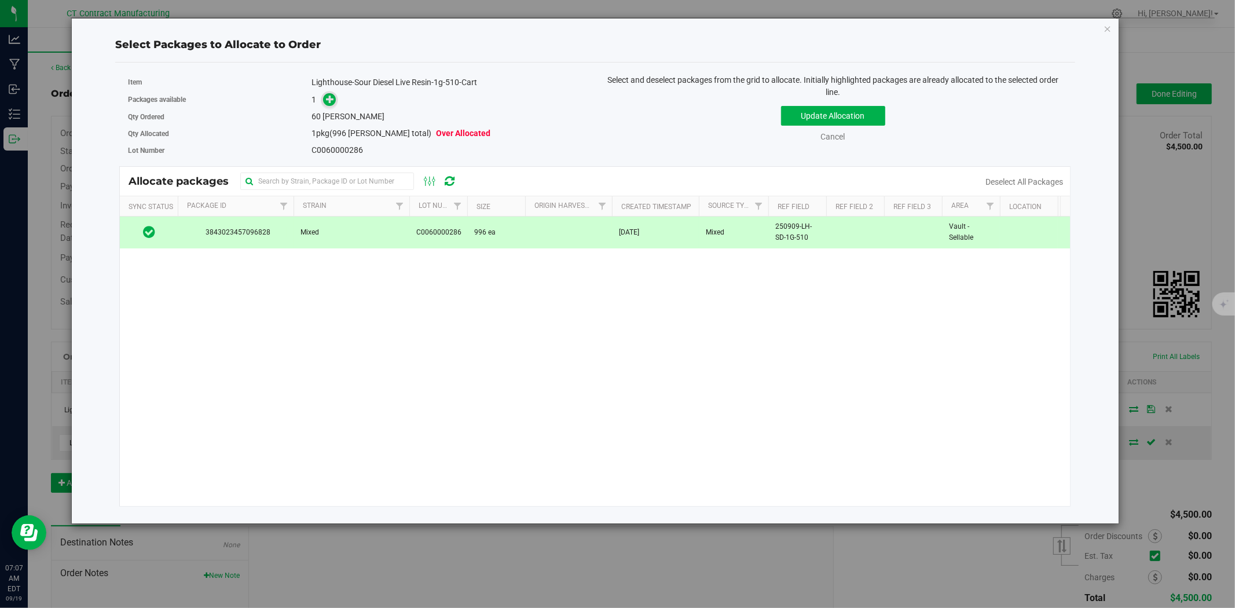
click at [328, 96] on icon at bounding box center [330, 99] width 8 height 8
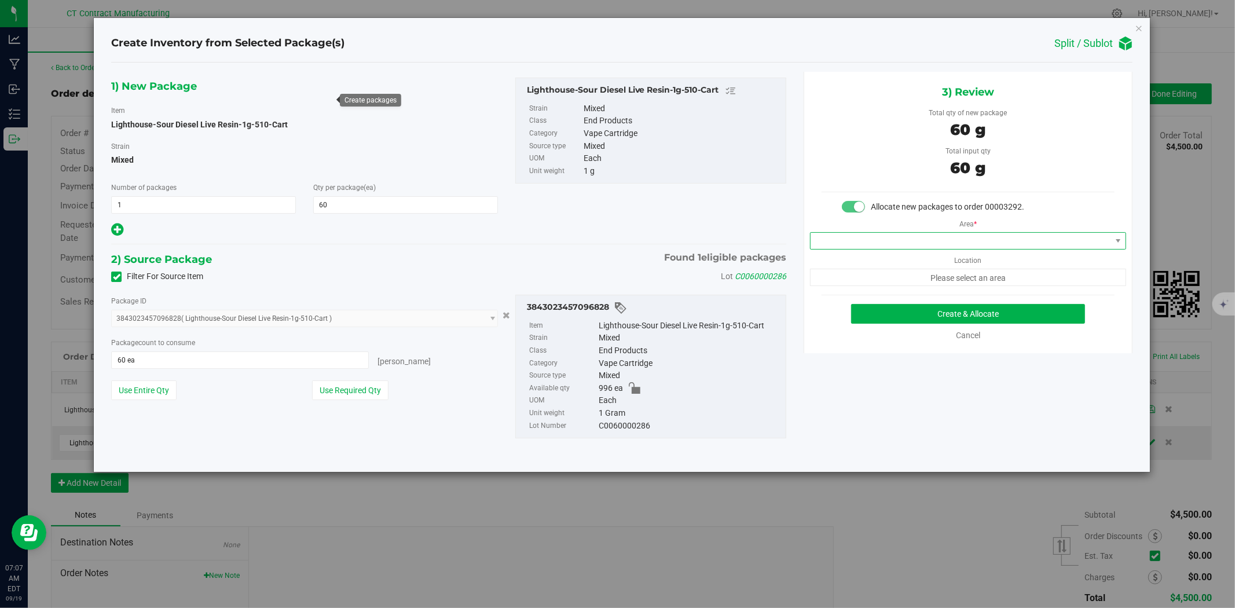
click at [860, 244] on span at bounding box center [961, 241] width 300 height 16
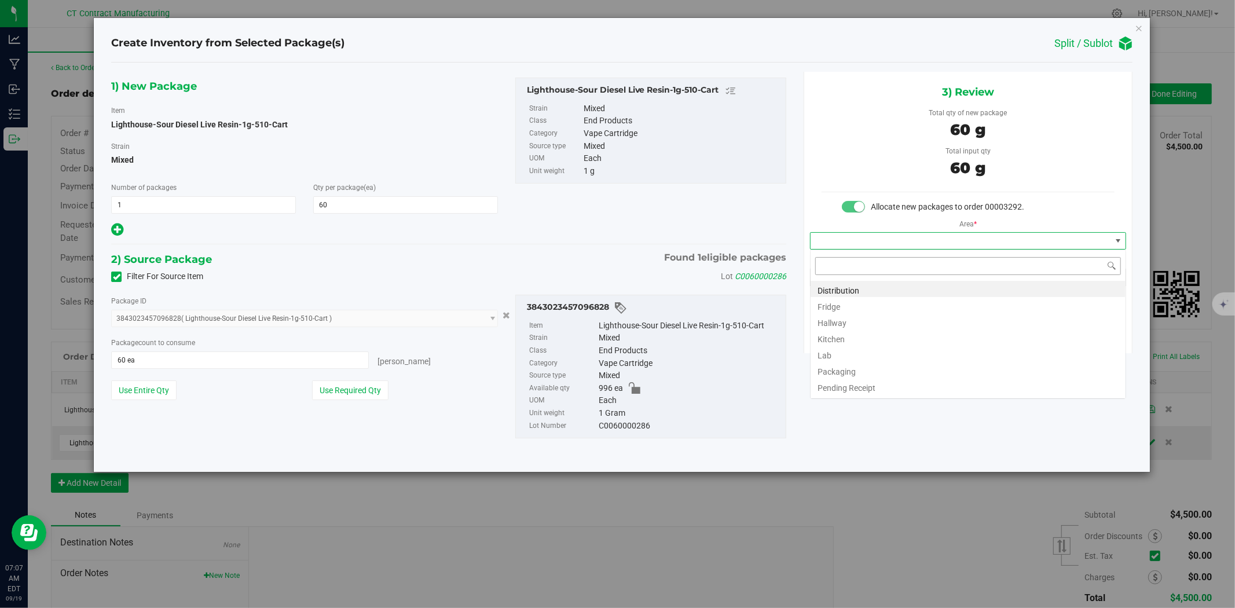
scroll to position [17, 316]
click at [858, 288] on li "Distribution" at bounding box center [968, 289] width 315 height 16
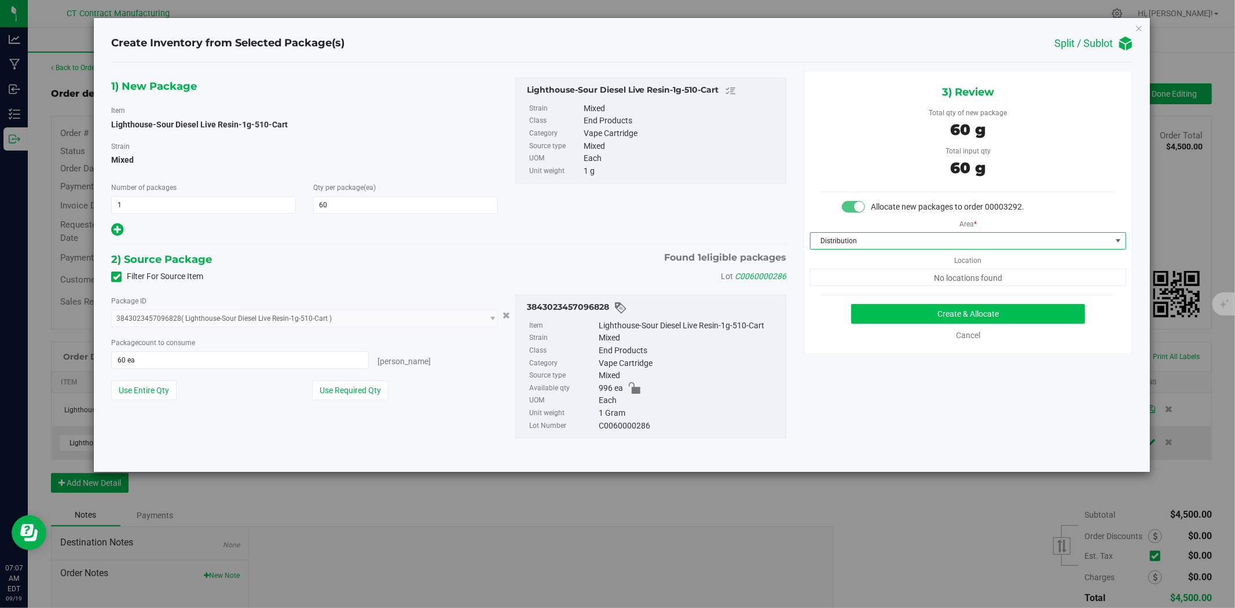
click at [886, 303] on div "3) Review Total qty of new package 60 g Total input qty 60 g Allocate new packa…" at bounding box center [968, 212] width 329 height 281
click at [888, 309] on button "Create & Allocate" at bounding box center [968, 314] width 234 height 20
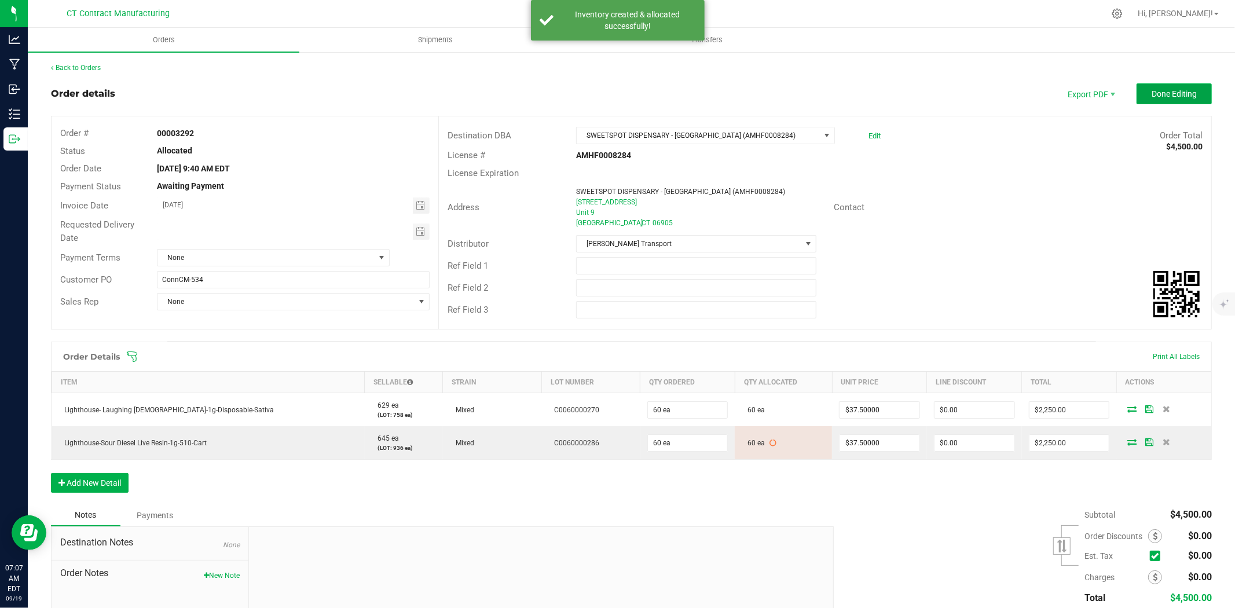
click at [1168, 99] on button "Done Editing" at bounding box center [1174, 93] width 75 height 21
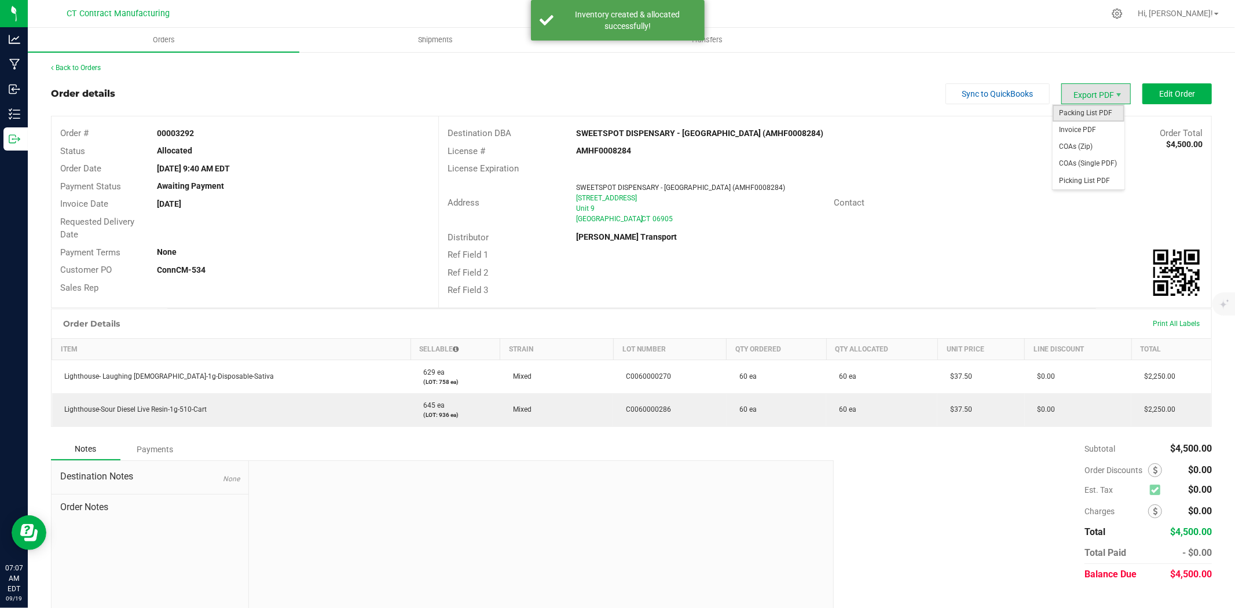
click at [1095, 112] on span "Packing List PDF" at bounding box center [1089, 113] width 72 height 17
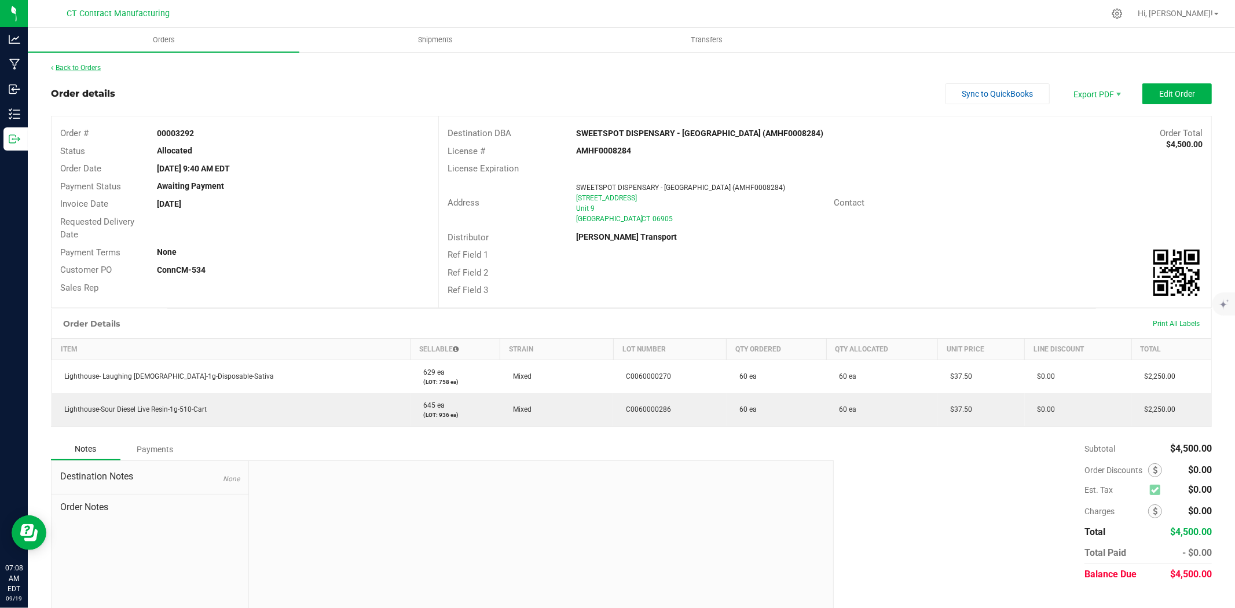
click at [83, 65] on link "Back to Orders" at bounding box center [76, 68] width 50 height 8
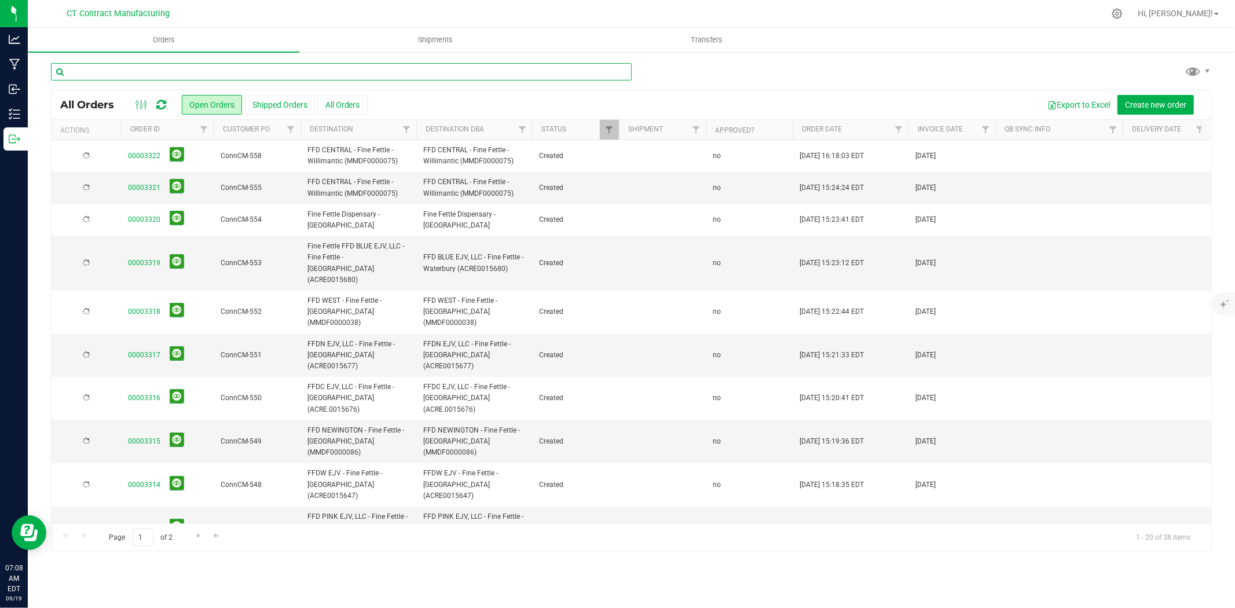
click at [139, 76] on input "text" at bounding box center [341, 71] width 581 height 17
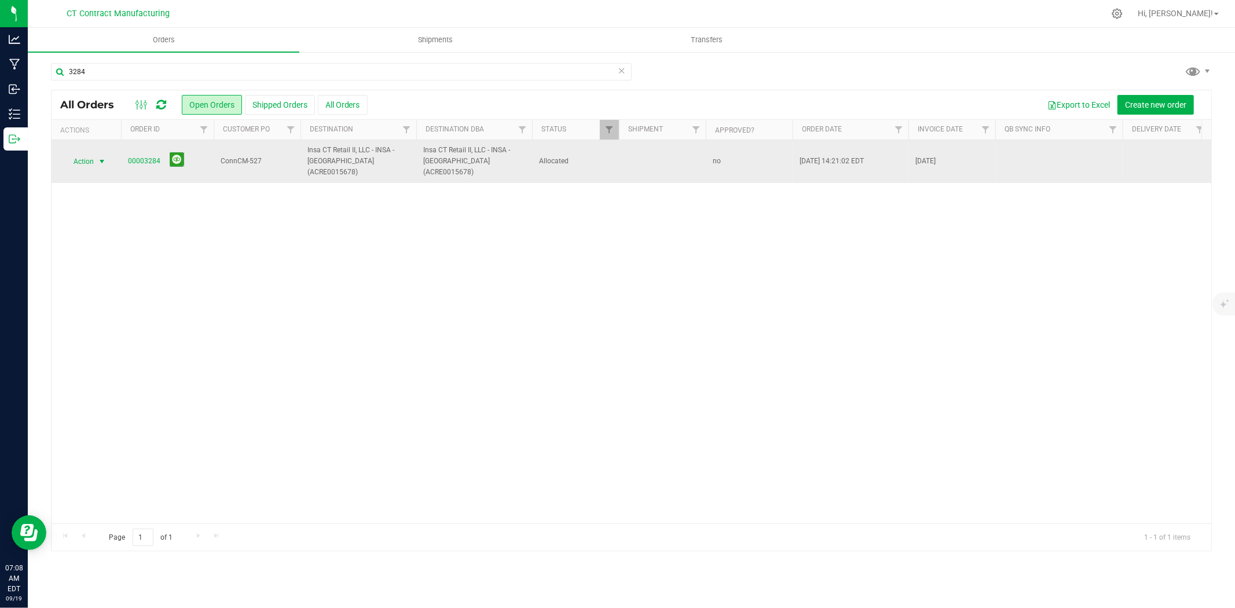
click at [106, 160] on span "select" at bounding box center [102, 161] width 14 height 16
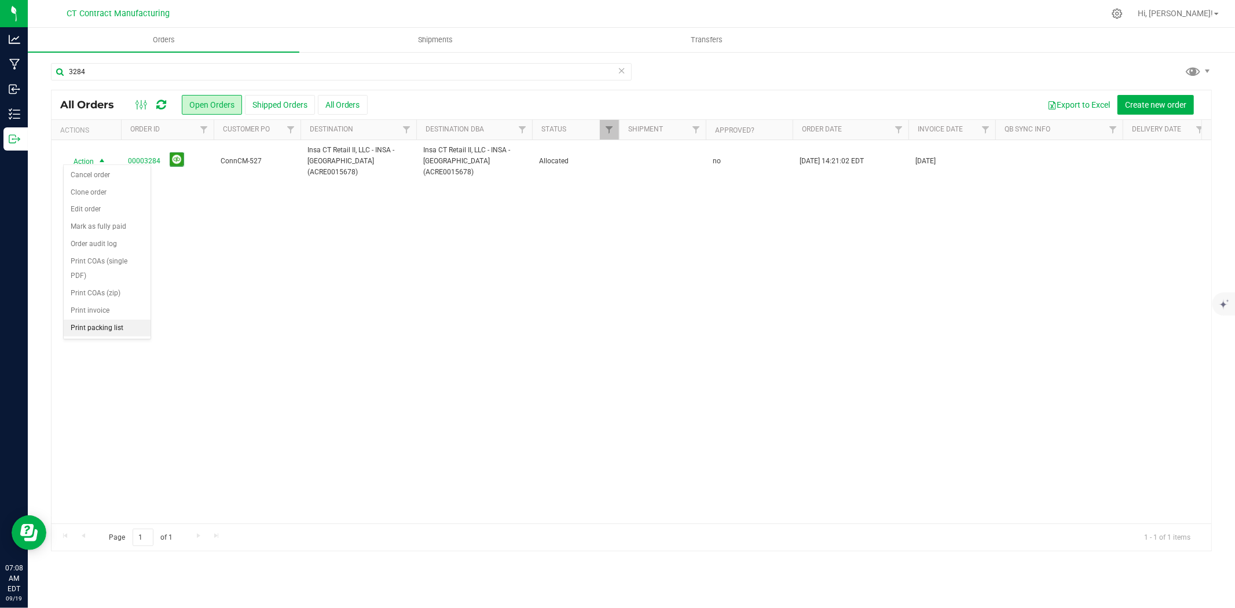
click at [104, 327] on li "Print packing list" at bounding box center [107, 328] width 87 height 17
click at [119, 75] on input "3284" at bounding box center [341, 71] width 581 height 17
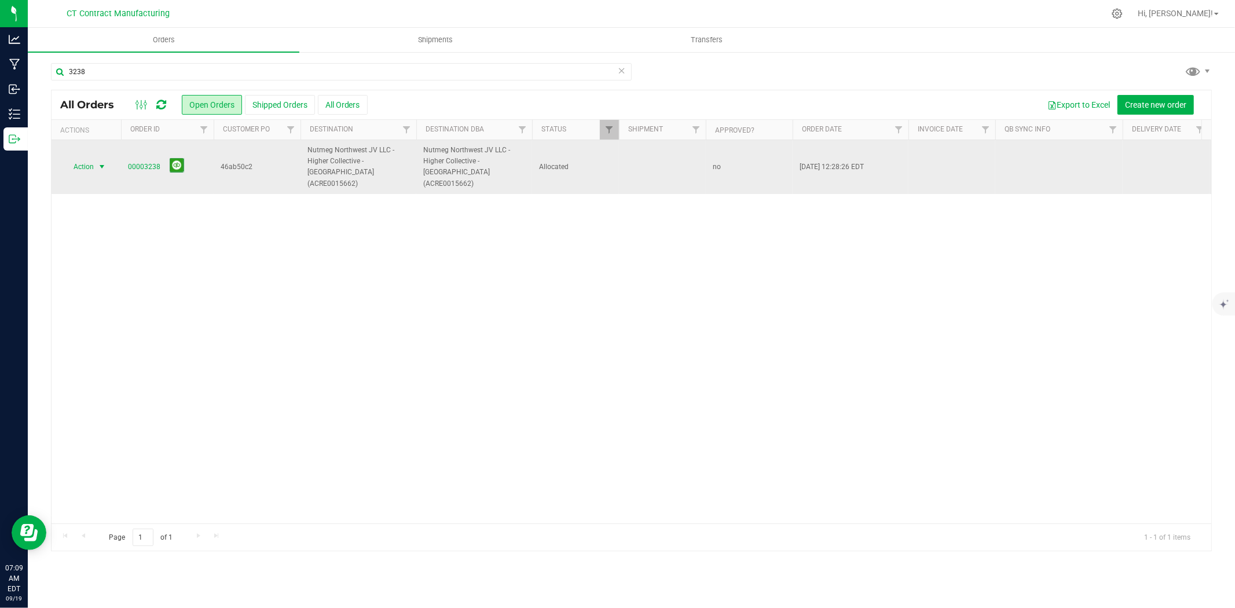
click at [102, 162] on span "select" at bounding box center [101, 166] width 9 height 9
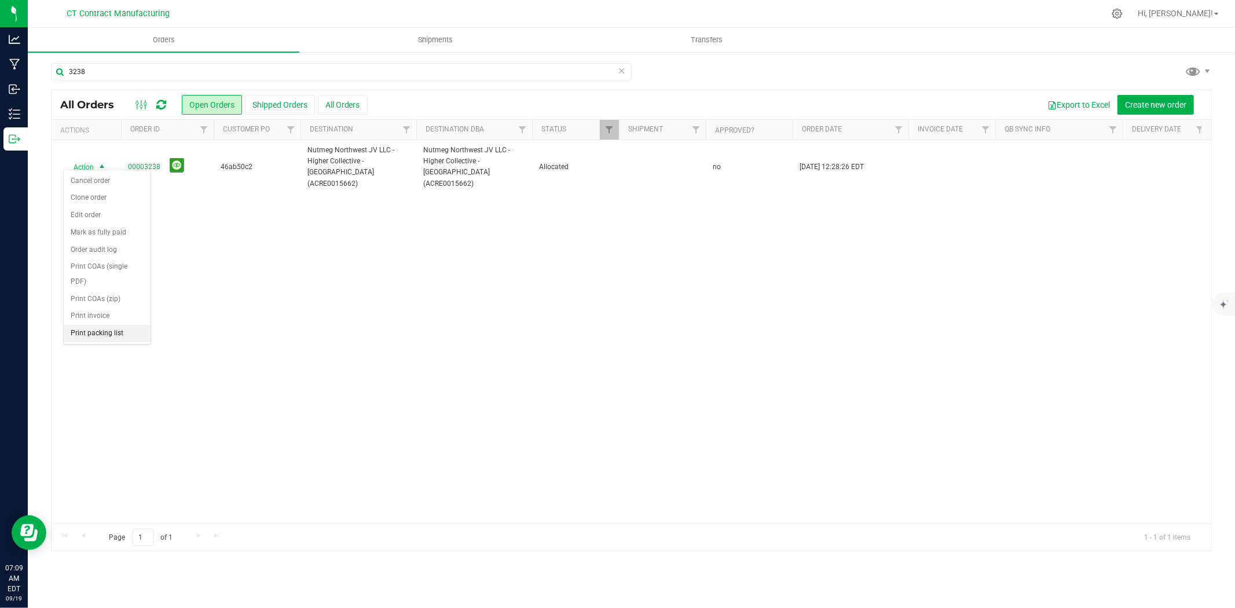
click at [112, 331] on li "Print packing list" at bounding box center [107, 333] width 87 height 17
click at [109, 75] on input "3238" at bounding box center [341, 71] width 581 height 17
type input "3"
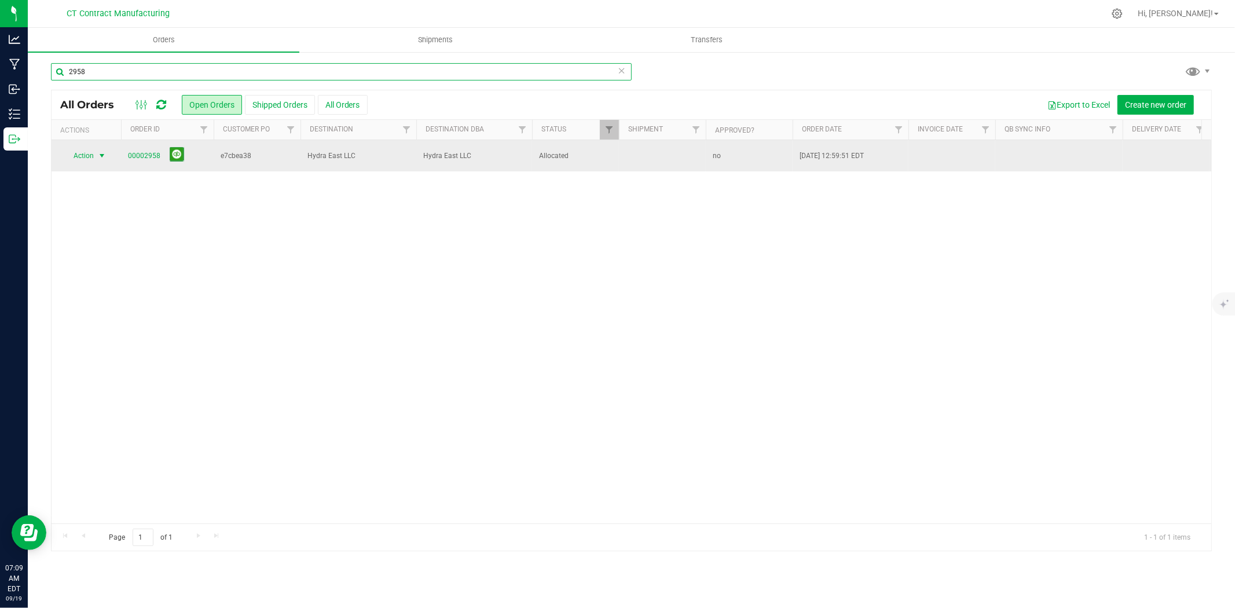
type input "2958"
click at [99, 156] on span "select" at bounding box center [101, 155] width 9 height 9
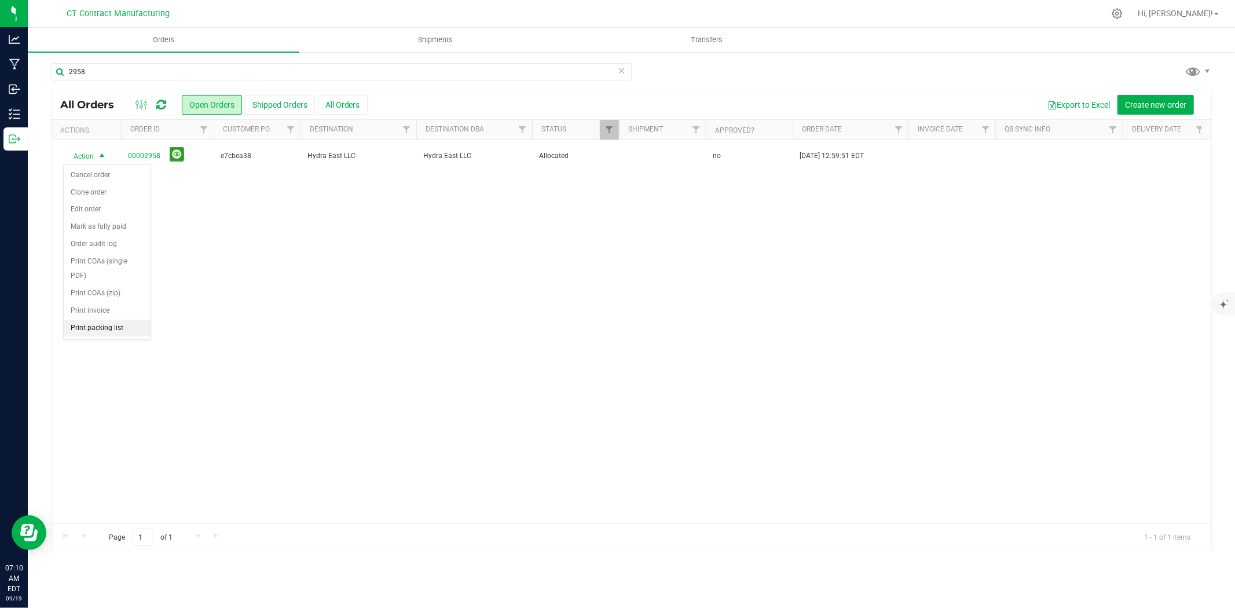
click at [97, 330] on li "Print packing list" at bounding box center [107, 328] width 87 height 17
click at [431, 36] on span "Shipments" at bounding box center [435, 40] width 66 height 10
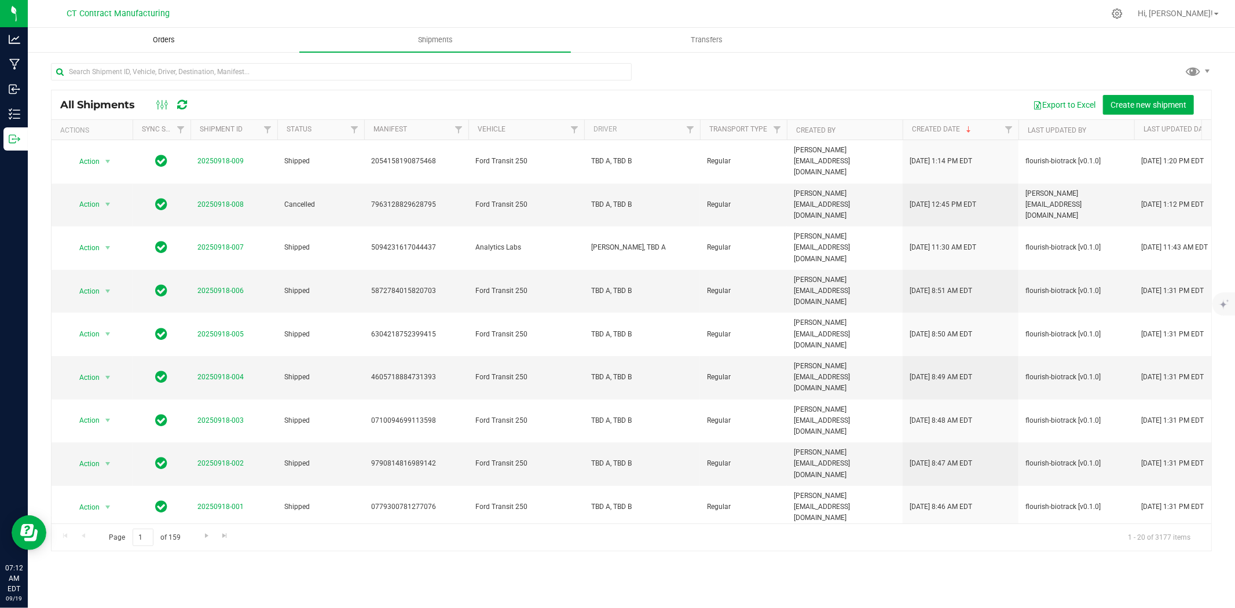
click at [183, 39] on span "Orders" at bounding box center [163, 40] width 53 height 10
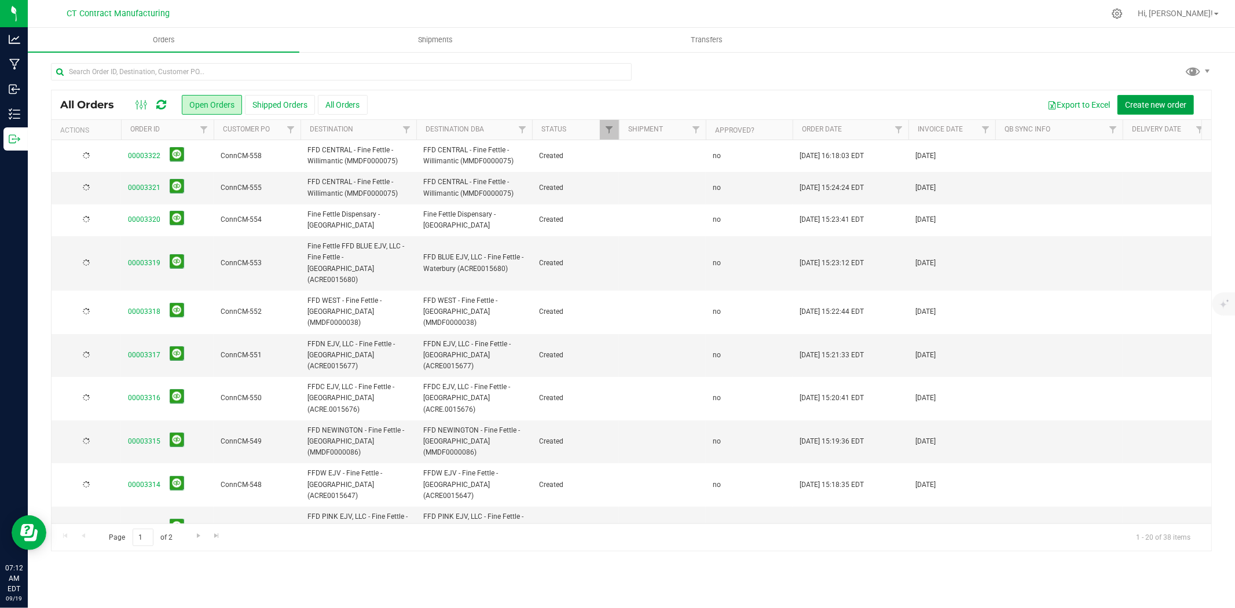
click at [1143, 105] on span "Create new order" at bounding box center [1155, 104] width 61 height 9
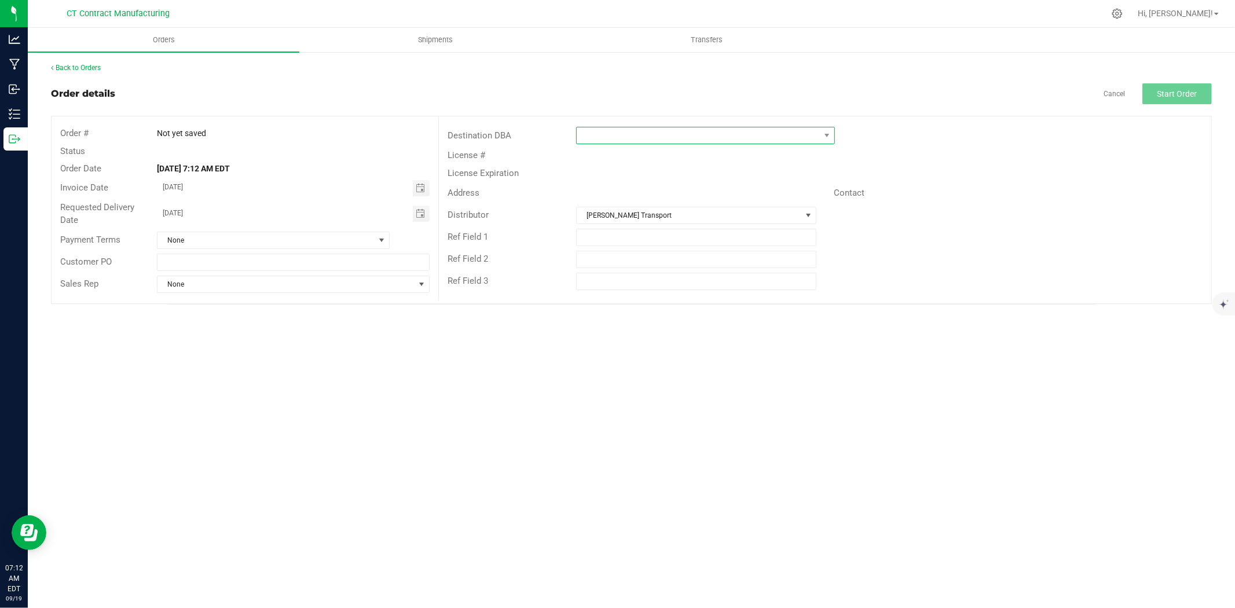
click at [653, 127] on span at bounding box center [705, 135] width 259 height 17
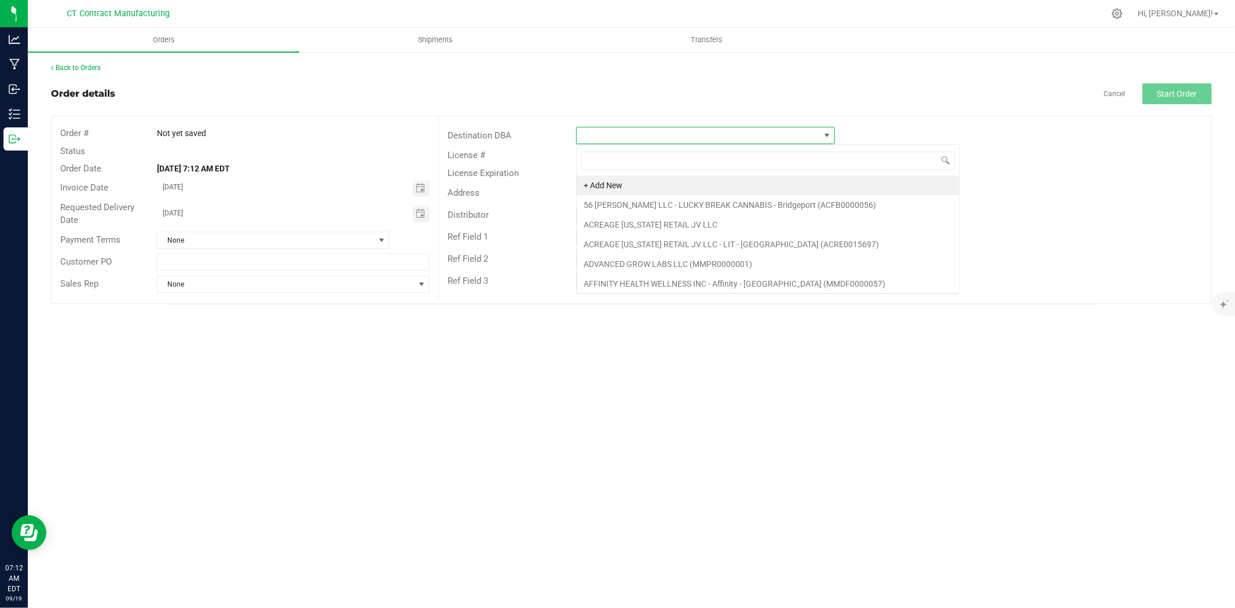
scroll to position [17, 259]
type input "anal"
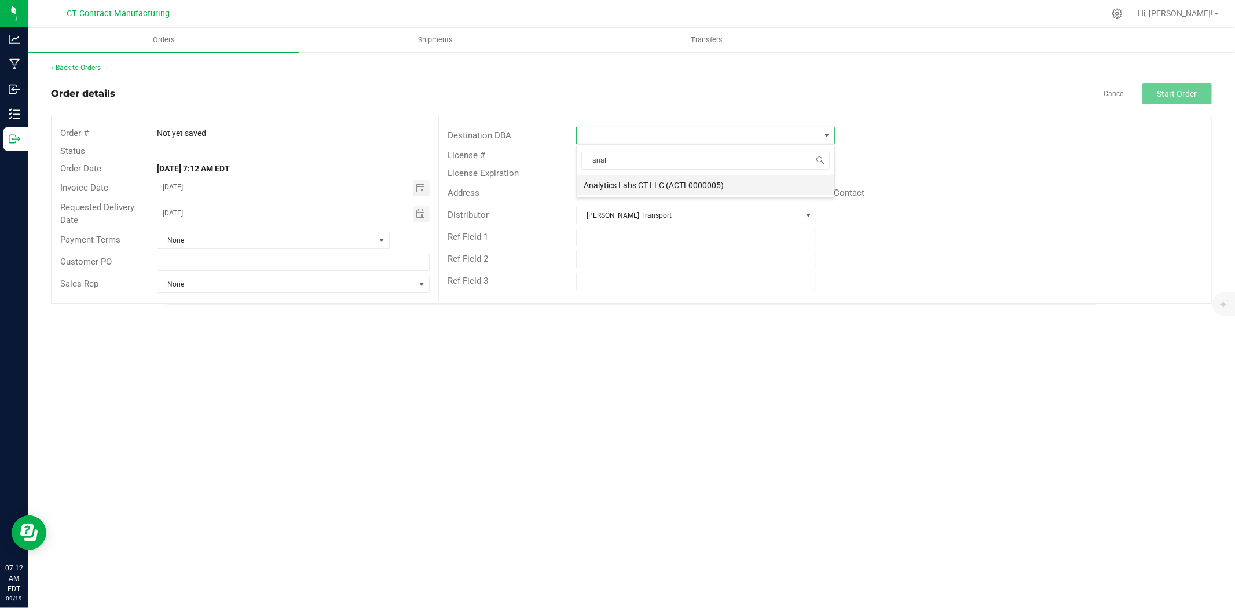
click at [644, 189] on li "Analytics Labs CT LLC (ACTL0000005)" at bounding box center [706, 185] width 258 height 20
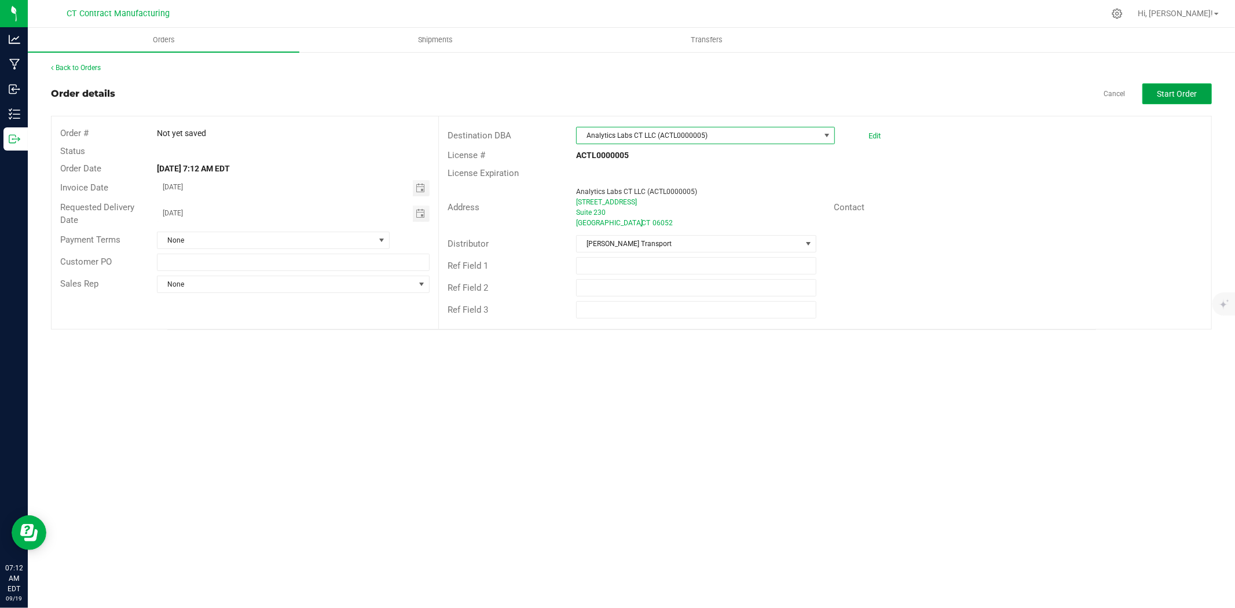
click at [1189, 93] on span "Start Order" at bounding box center [1177, 93] width 40 height 9
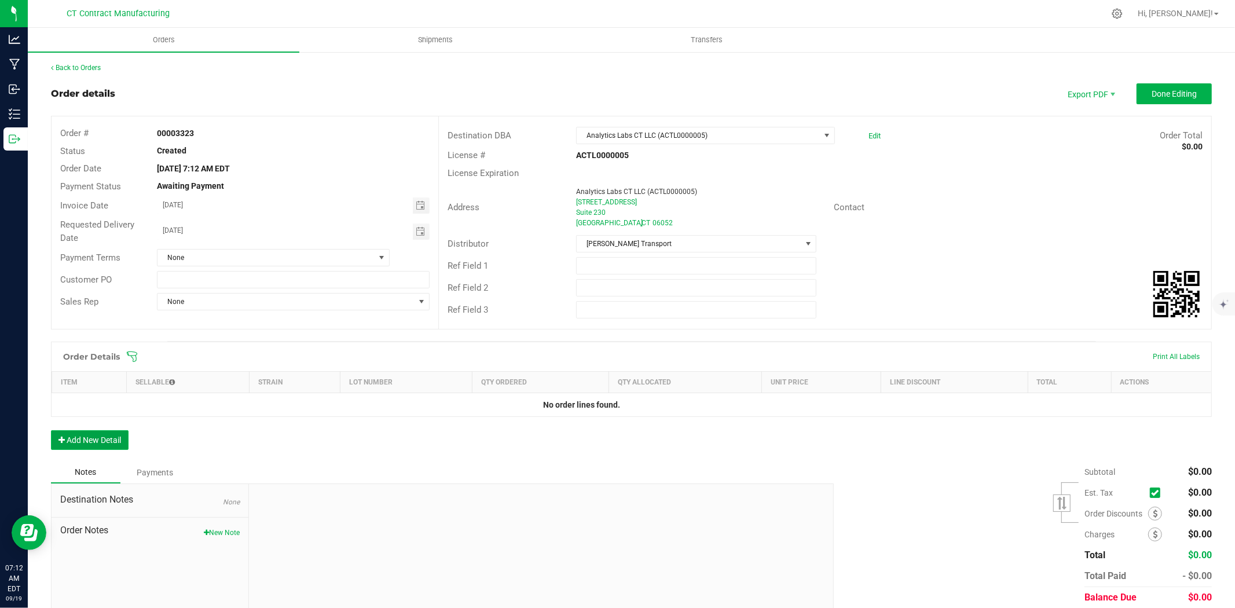
click at [122, 431] on button "Add New Detail" at bounding box center [90, 440] width 78 height 20
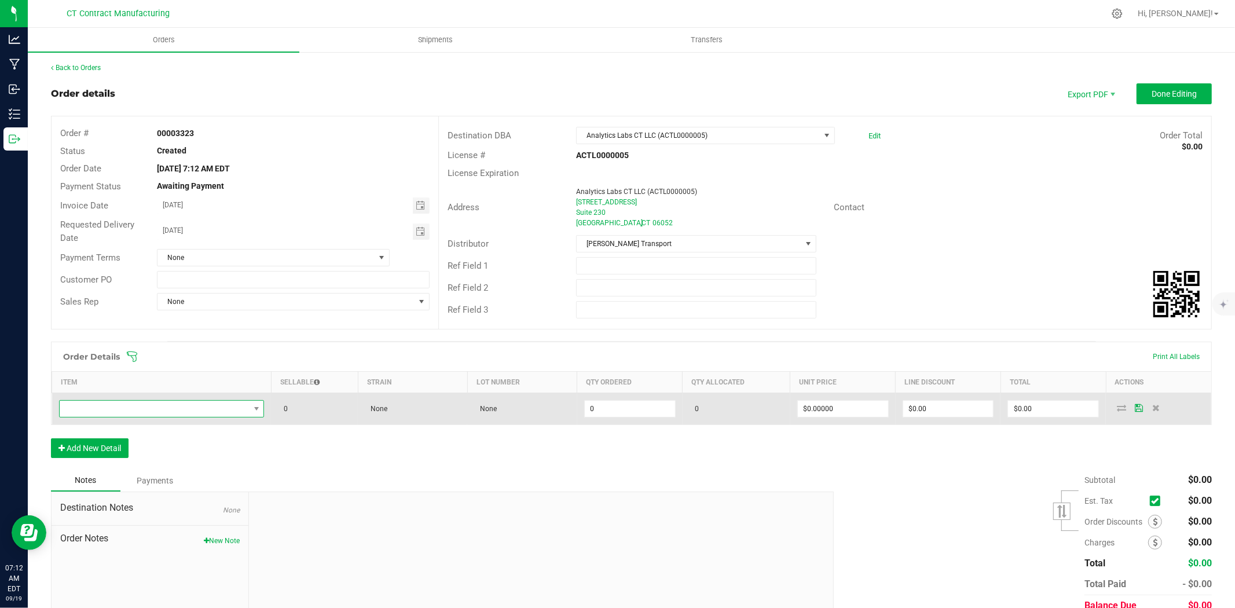
click at [139, 415] on span "NO DATA FOUND" at bounding box center [155, 409] width 190 height 16
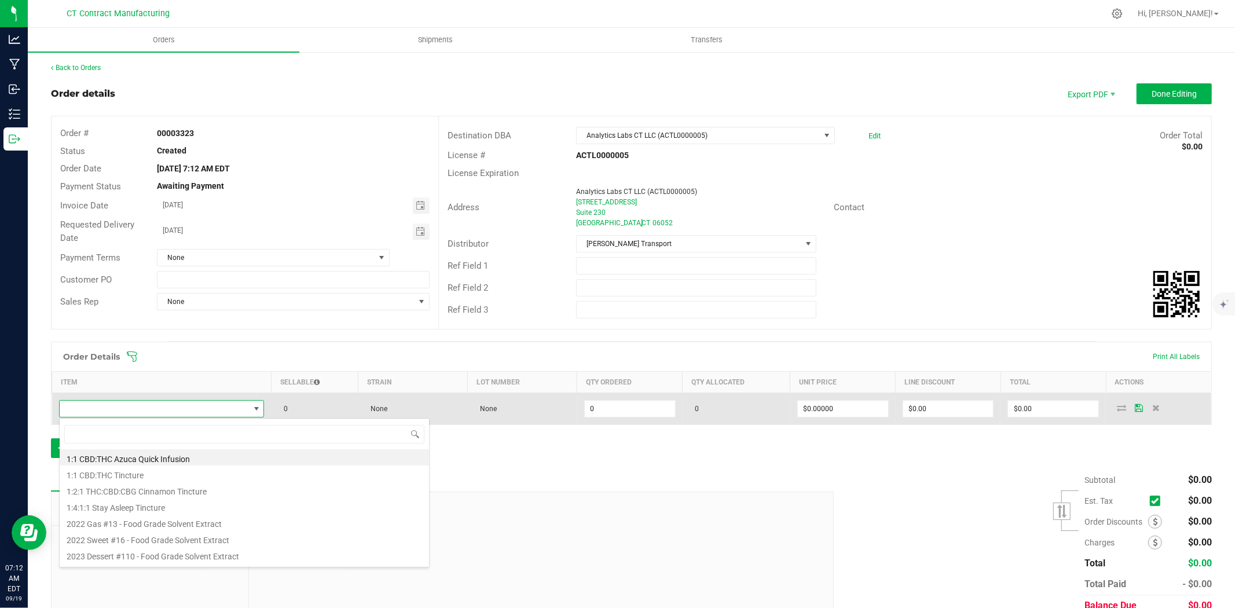
scroll to position [17, 201]
type input "Lighthouse- H0rchata Live Resin-1g-Bar"
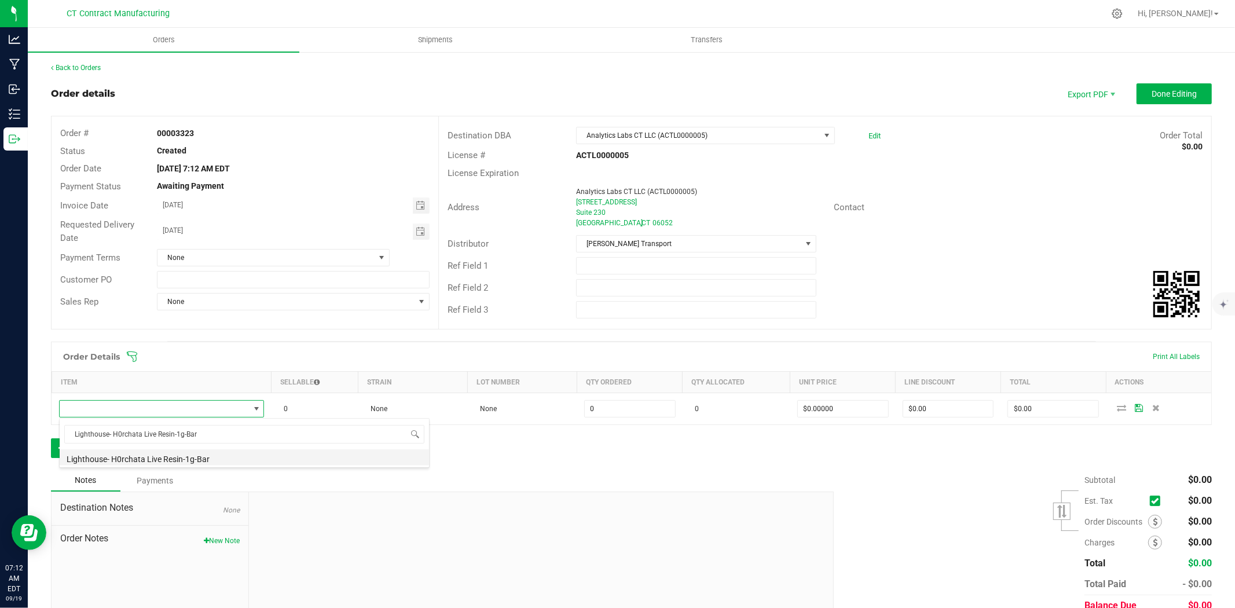
click at [243, 456] on li "Lighthouse- H0rchata Live Resin-1g-Bar" at bounding box center [244, 457] width 369 height 16
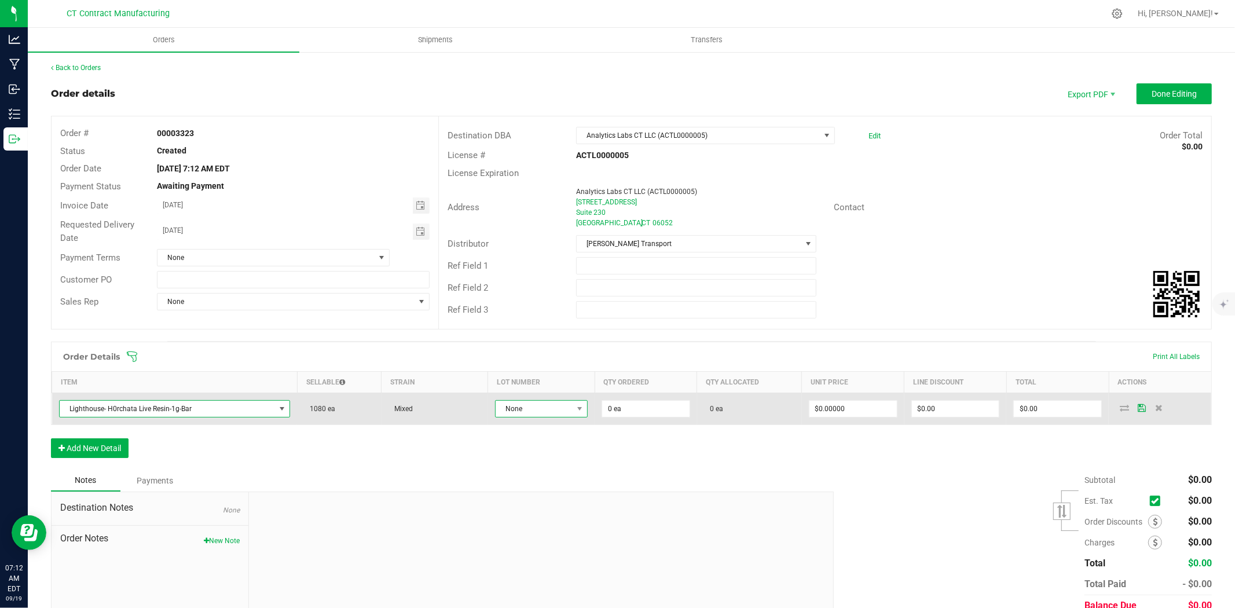
click at [556, 407] on span "None" at bounding box center [534, 409] width 77 height 16
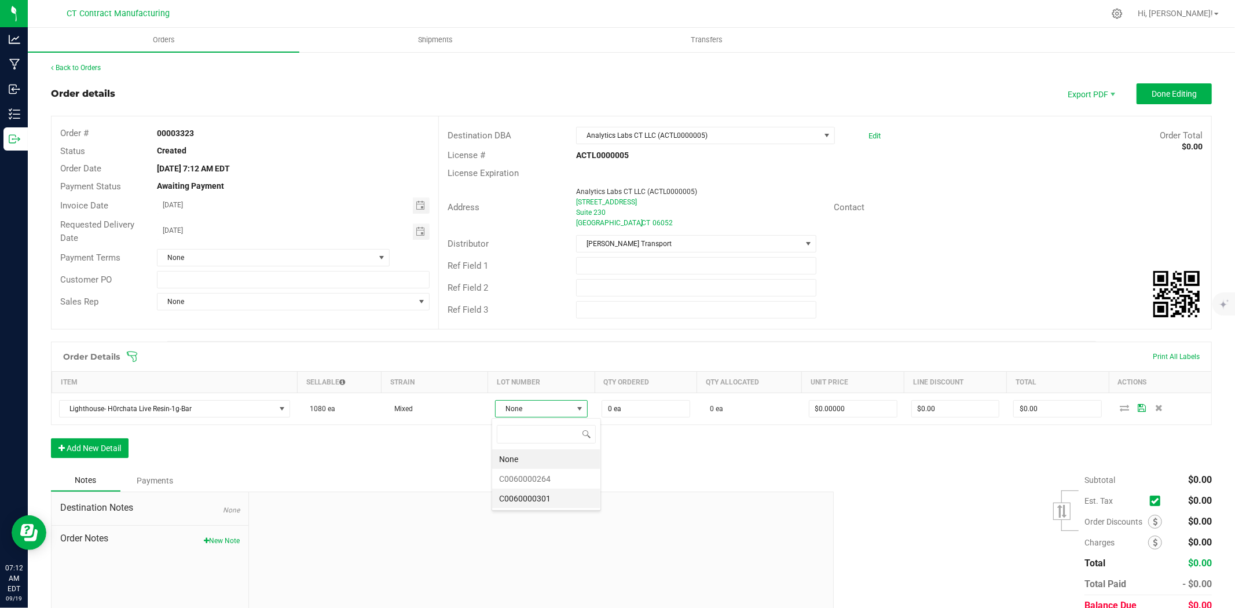
click at [562, 497] on li "C0060000301" at bounding box center [546, 499] width 108 height 20
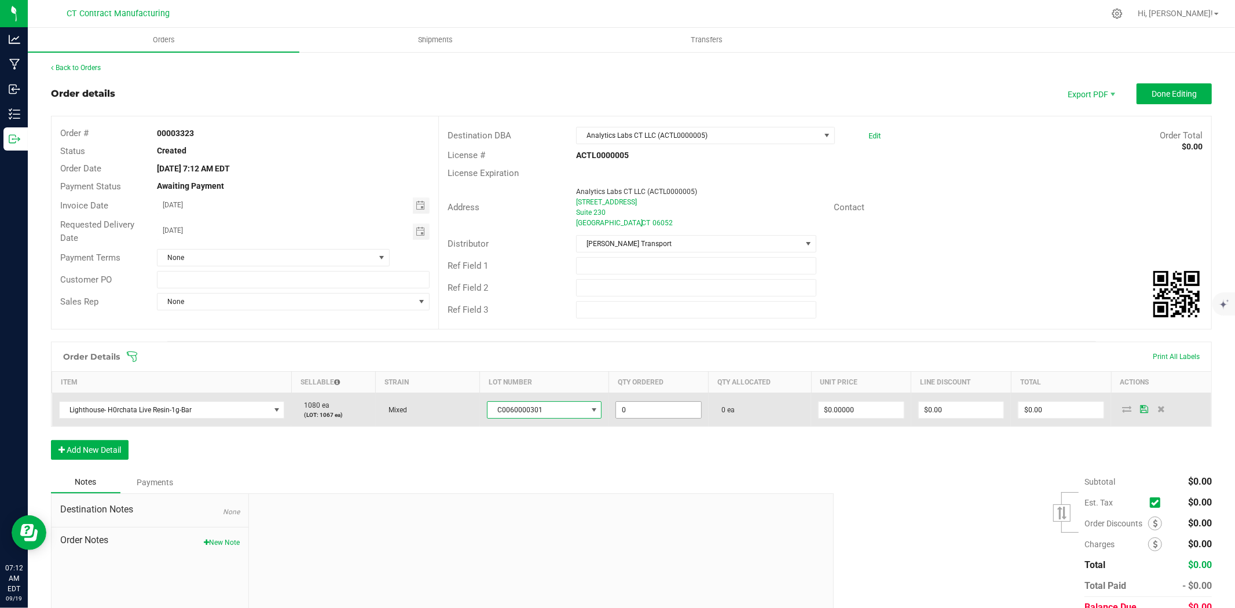
click at [645, 414] on input "0" at bounding box center [658, 410] width 85 height 16
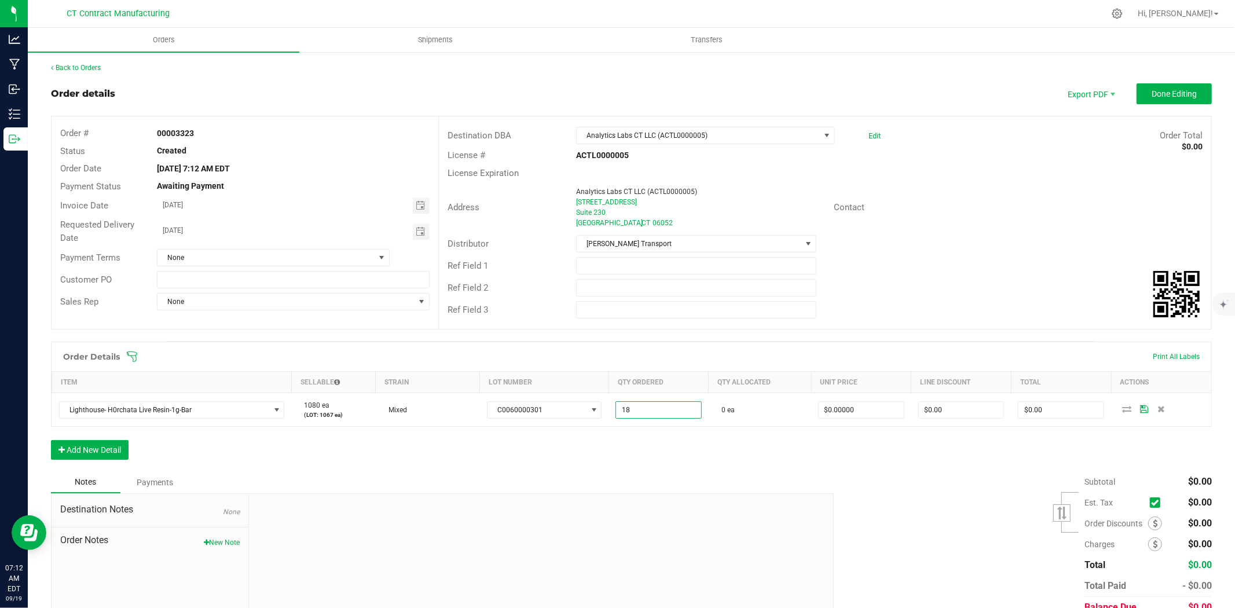
type input "18 ea"
click at [652, 461] on div "Order Details Print All Labels Item Sellable Strain Lot Number Qty Ordered Qty …" at bounding box center [631, 407] width 1161 height 130
click at [1150, 98] on button "Done Editing" at bounding box center [1174, 93] width 75 height 21
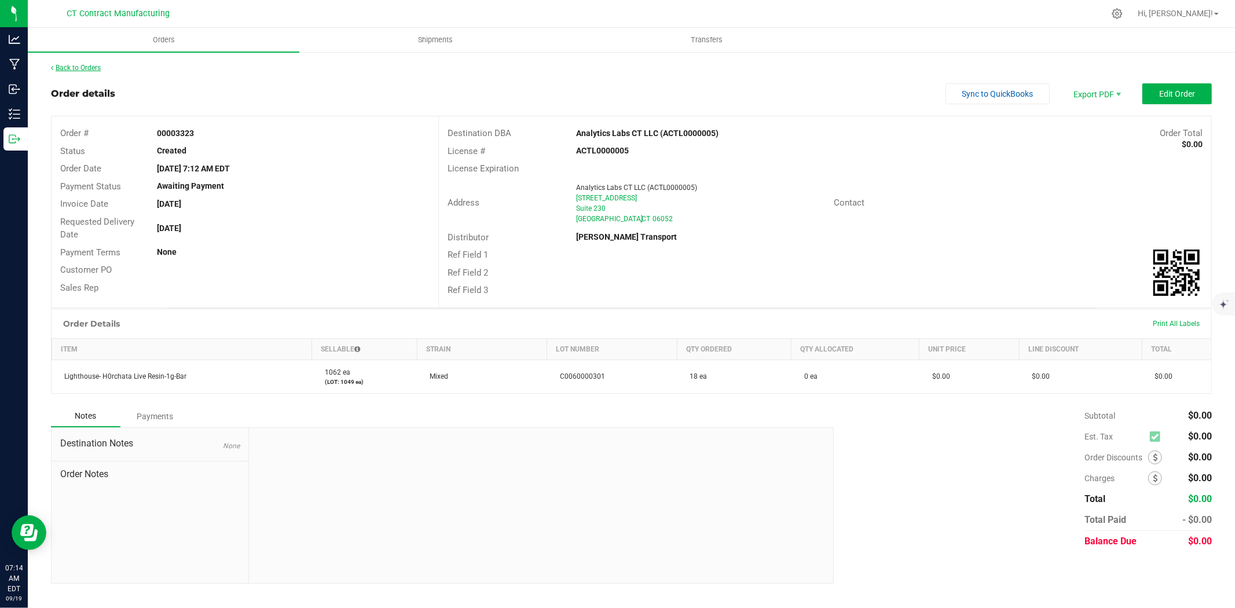
click at [93, 68] on link "Back to Orders" at bounding box center [76, 68] width 50 height 8
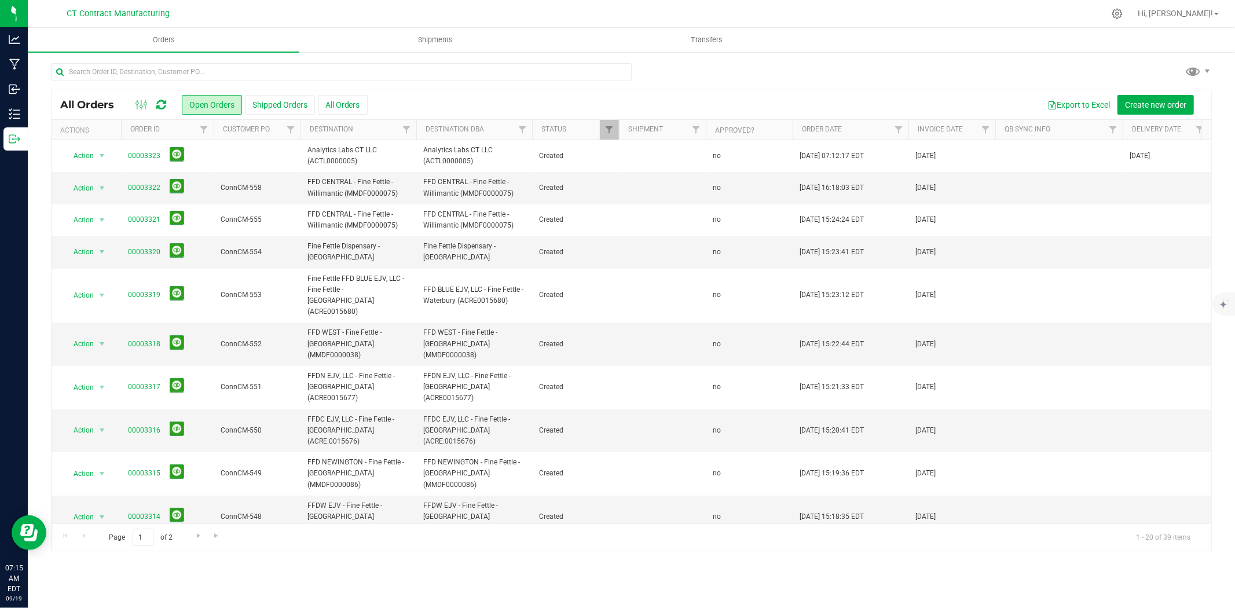
drag, startPoint x: 646, startPoint y: 3, endPoint x: 640, endPoint y: 6, distance: 6.5
click at [646, 3] on div at bounding box center [655, 13] width 897 height 23
click at [308, 0] on nav "CT Contract Manufacturing Hi, Andy!" at bounding box center [631, 14] width 1207 height 28
click at [913, 10] on div at bounding box center [655, 13] width 897 height 23
click at [161, 100] on icon at bounding box center [161, 105] width 10 height 12
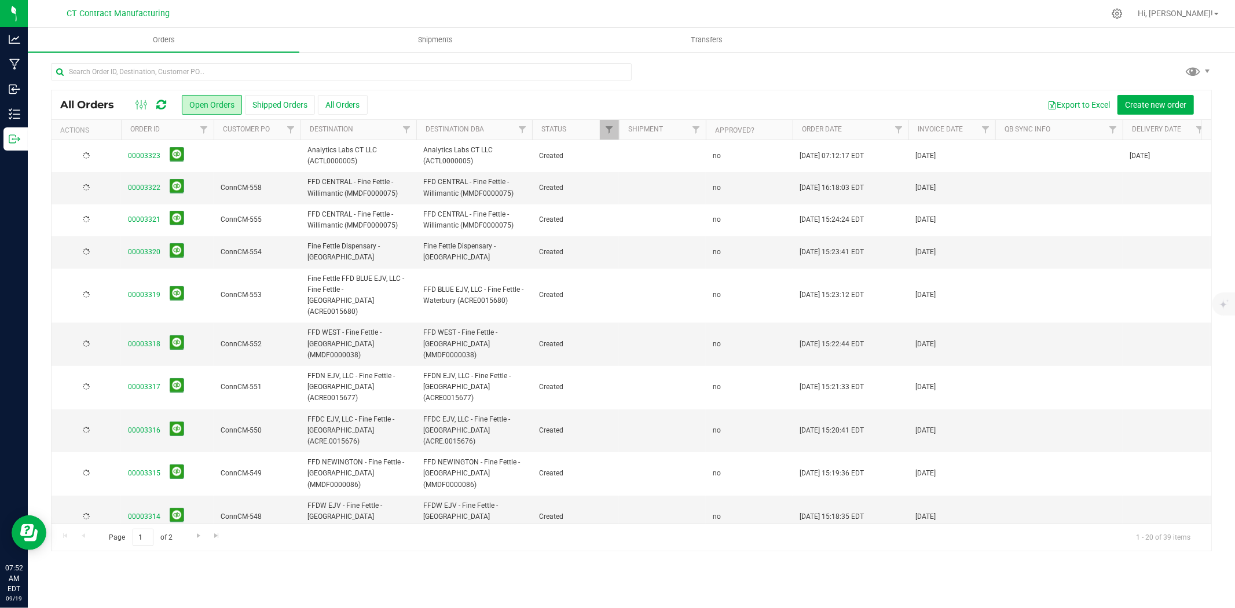
click at [313, 17] on div at bounding box center [655, 13] width 897 height 23
click at [206, 69] on input "text" at bounding box center [341, 71] width 581 height 17
